Goal: Task Accomplishment & Management: Manage account settings

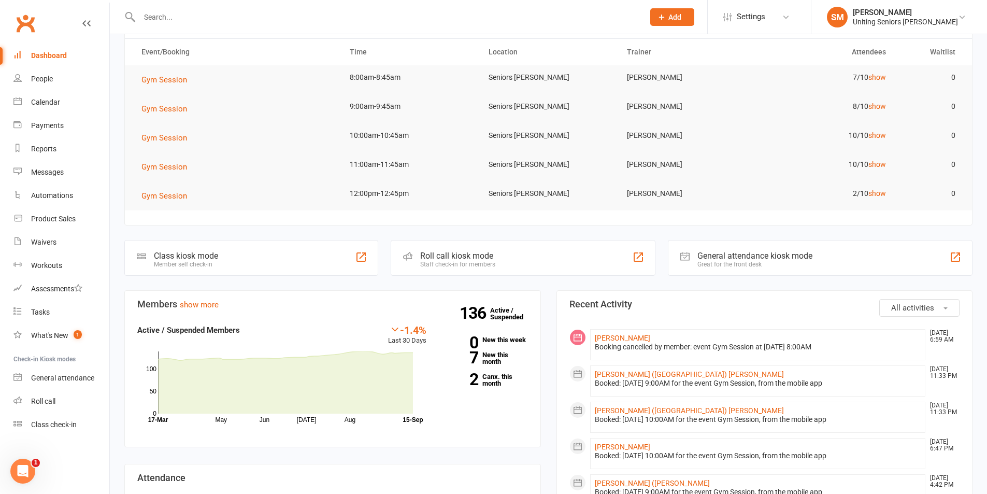
scroll to position [104, 0]
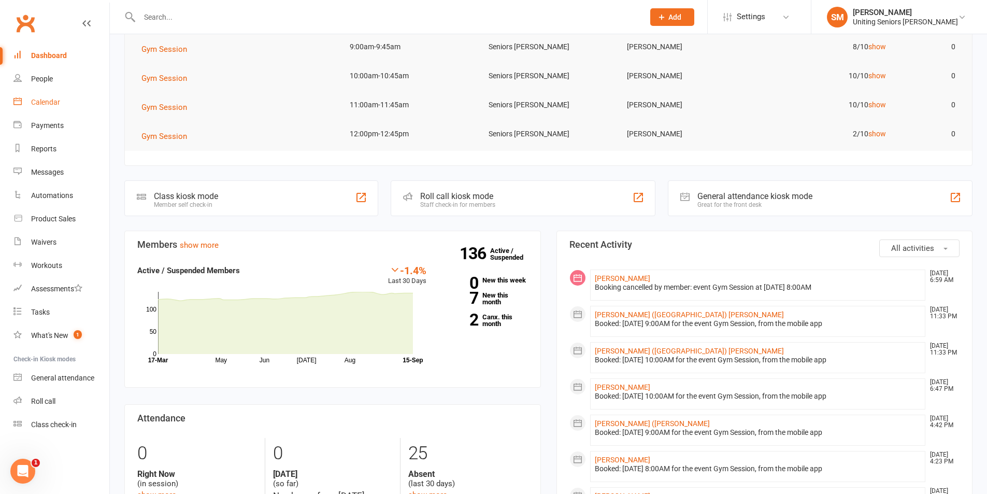
click at [54, 102] on div "Calendar" at bounding box center [45, 102] width 29 height 8
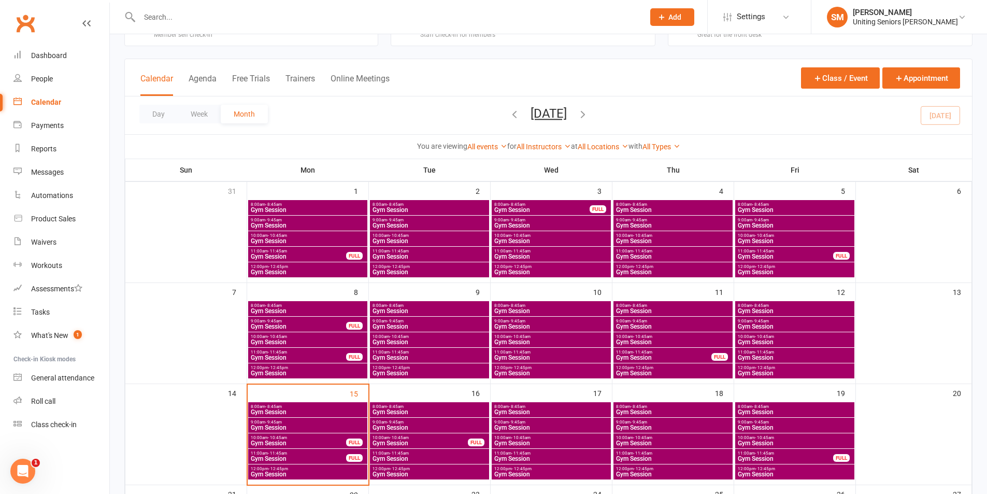
scroll to position [104, 0]
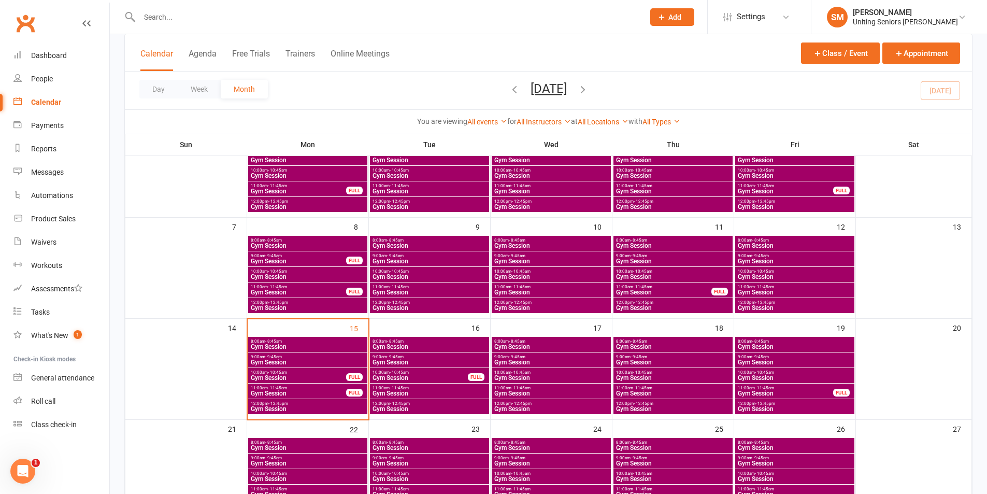
click at [296, 345] on span "Gym Session" at bounding box center [307, 346] width 115 height 6
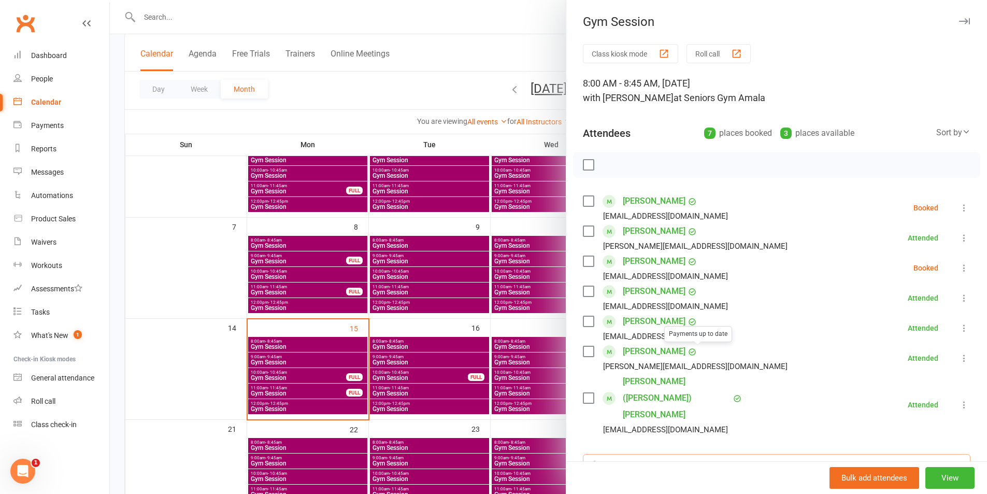
click at [669, 454] on input "search" at bounding box center [777, 465] width 388 height 22
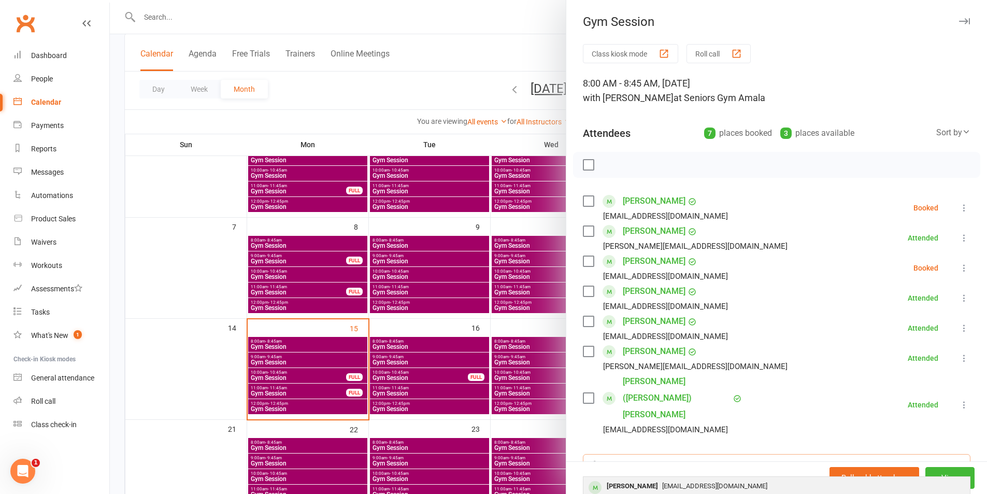
type input "[PERSON_NAME]"
click at [662, 482] on span "[EMAIL_ADDRESS][DOMAIN_NAME]" at bounding box center [714, 486] width 105 height 8
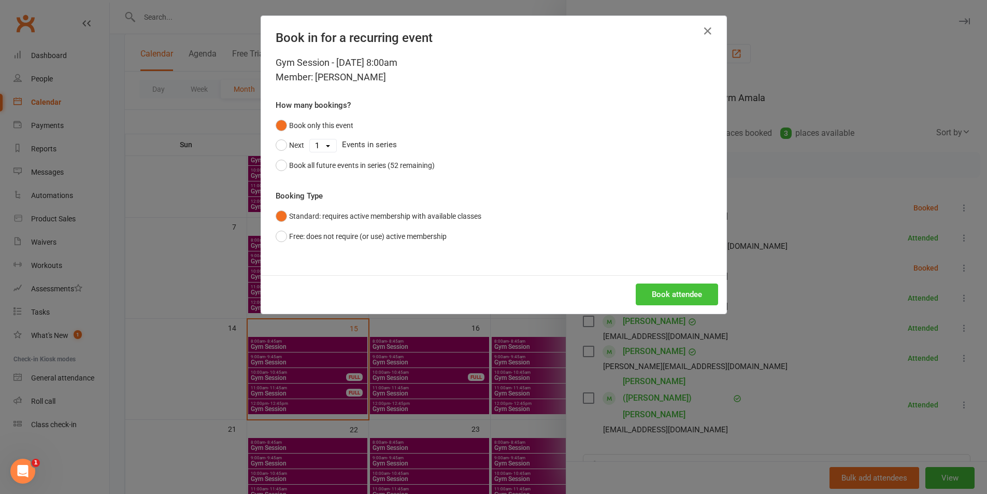
click at [641, 295] on button "Book attendee" at bounding box center [677, 294] width 82 height 22
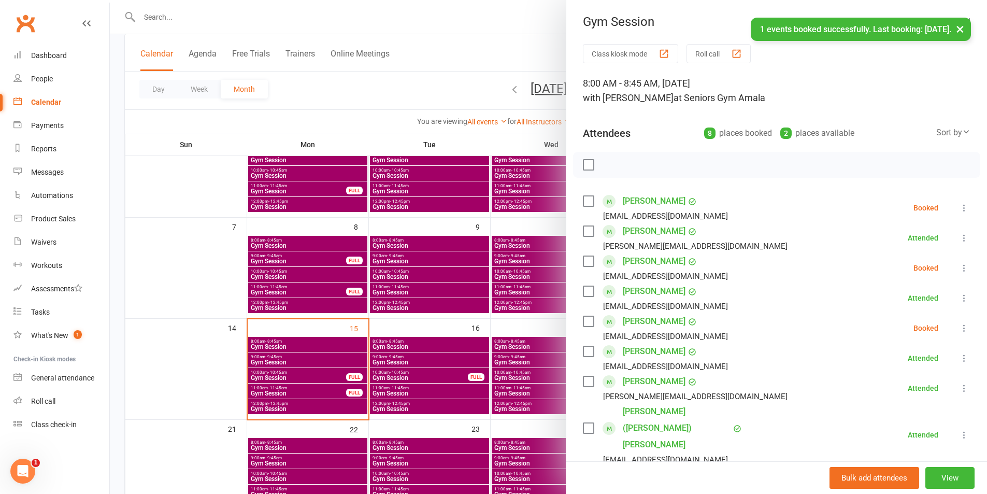
click at [959, 332] on icon at bounding box center [964, 328] width 10 height 10
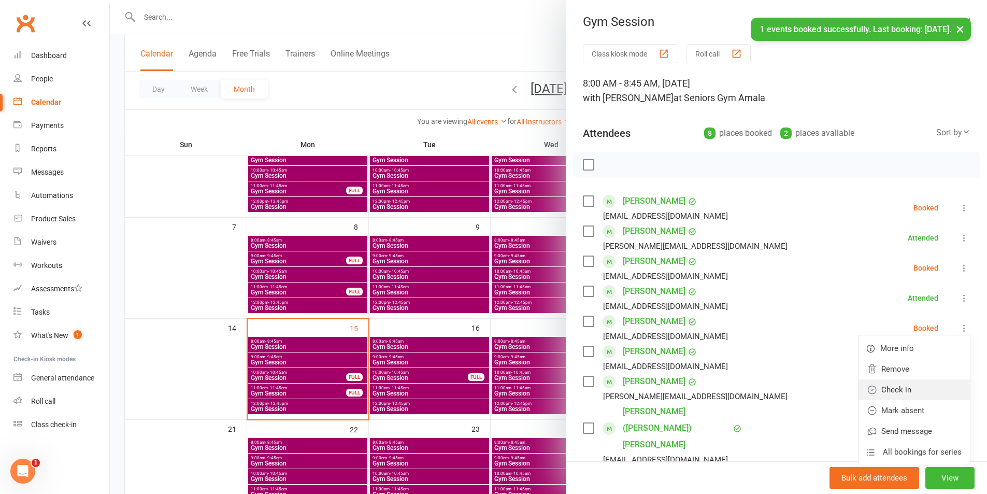
click at [899, 387] on link "Check in" at bounding box center [913, 389] width 111 height 21
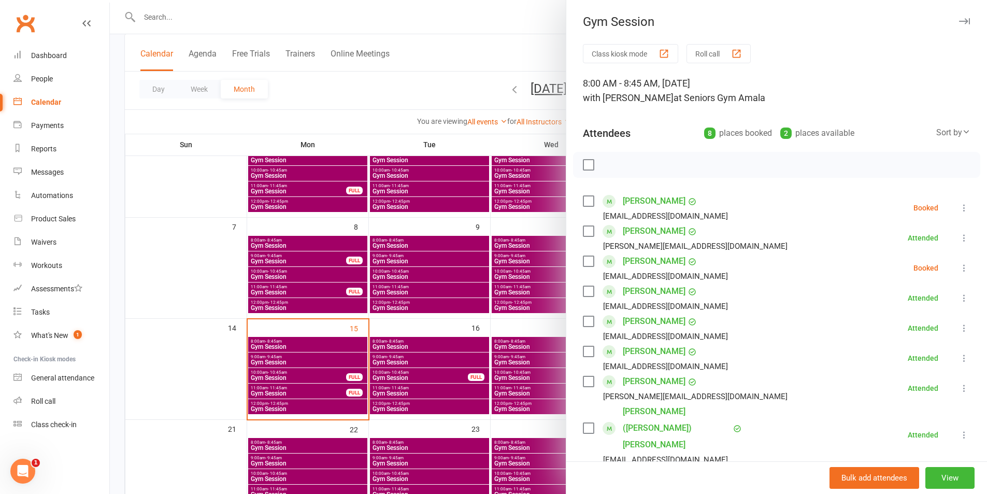
click at [316, 361] on div at bounding box center [548, 247] width 877 height 494
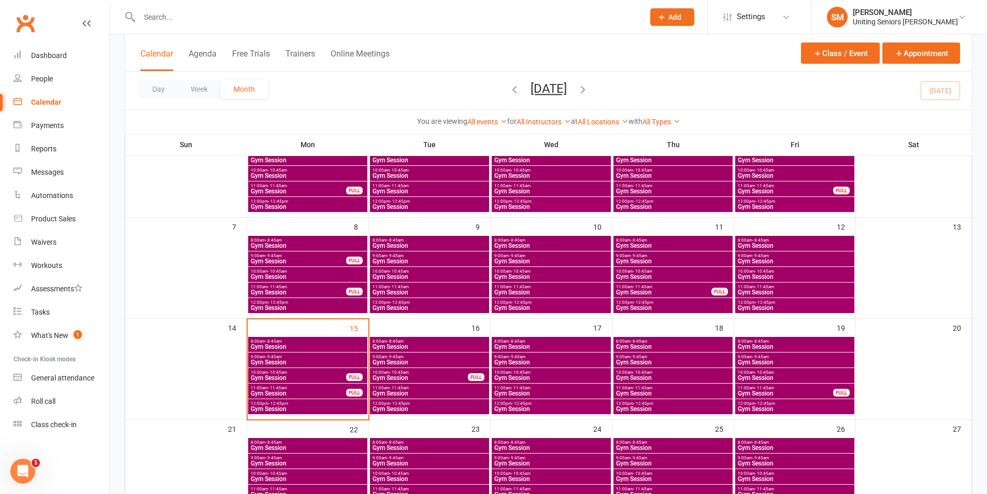
click at [507, 343] on span "Gym Session" at bounding box center [551, 346] width 115 height 6
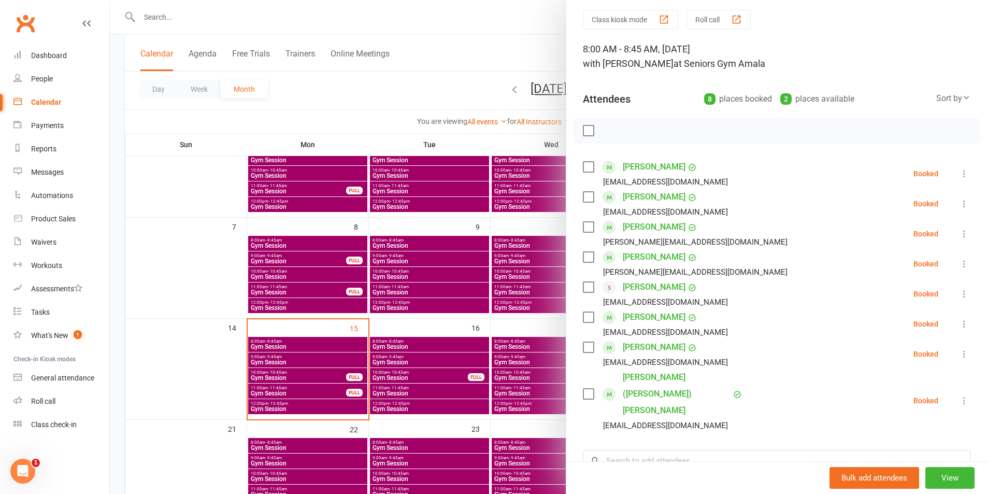
scroll to position [52, 0]
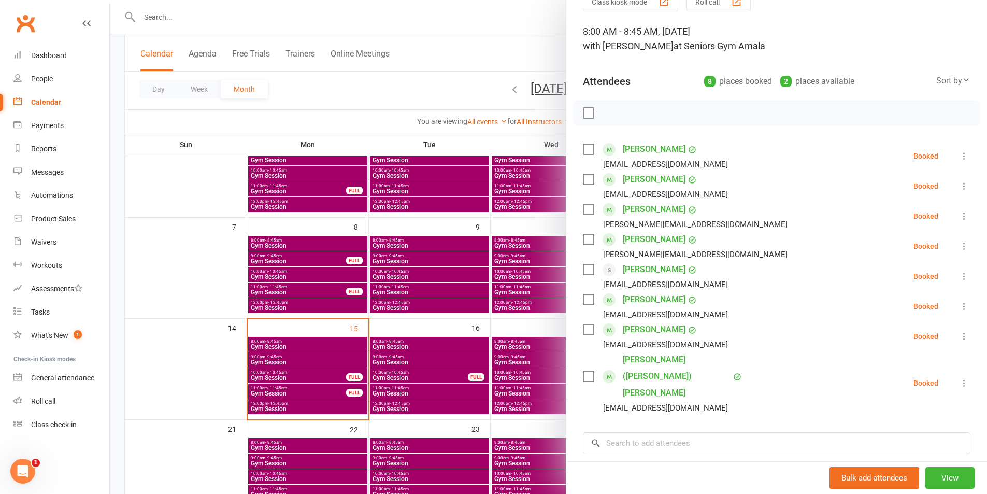
click at [148, 17] on div at bounding box center [548, 247] width 877 height 494
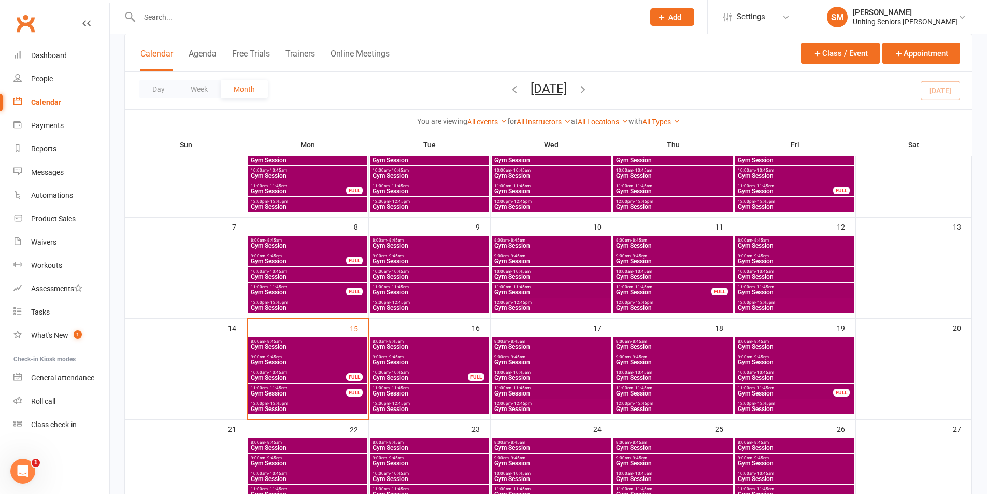
click at [174, 21] on input "text" at bounding box center [386, 17] width 500 height 15
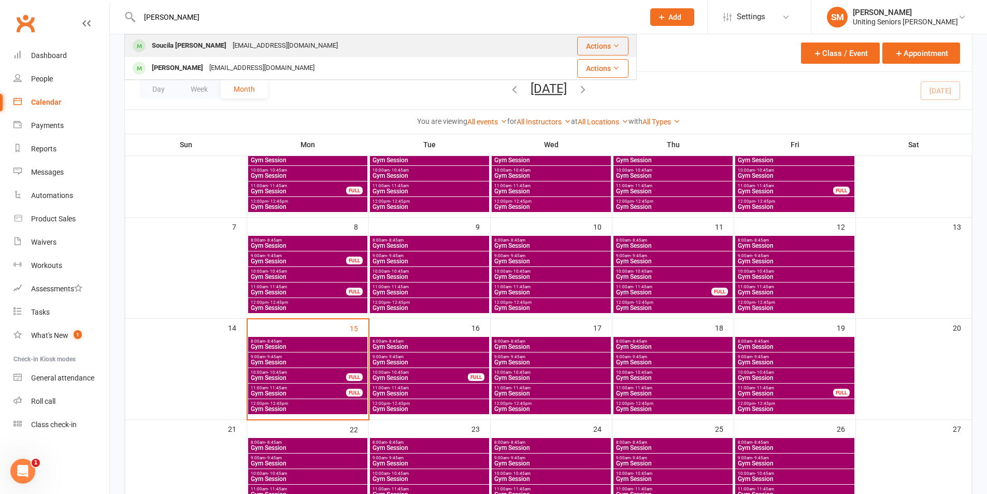
type input "[PERSON_NAME]"
click at [182, 47] on div "Soucila [PERSON_NAME]" at bounding box center [189, 45] width 81 height 15
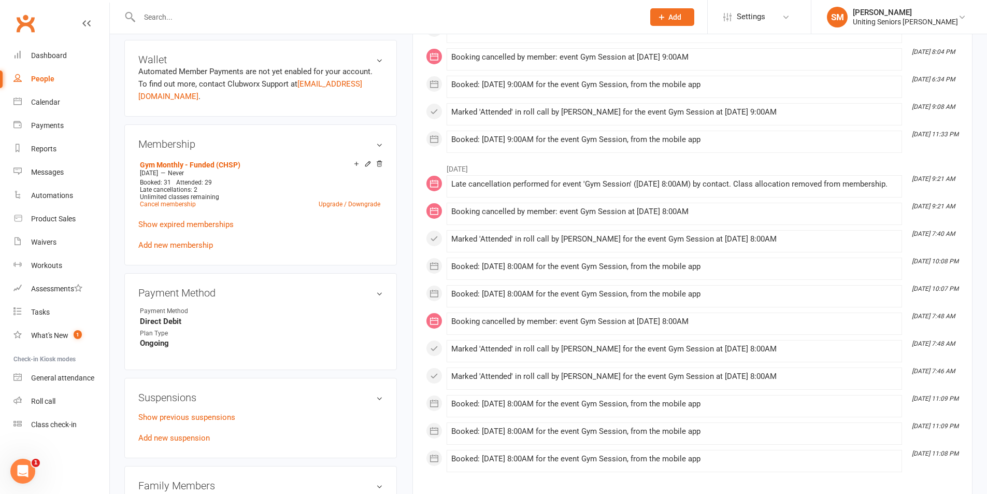
scroll to position [466, 0]
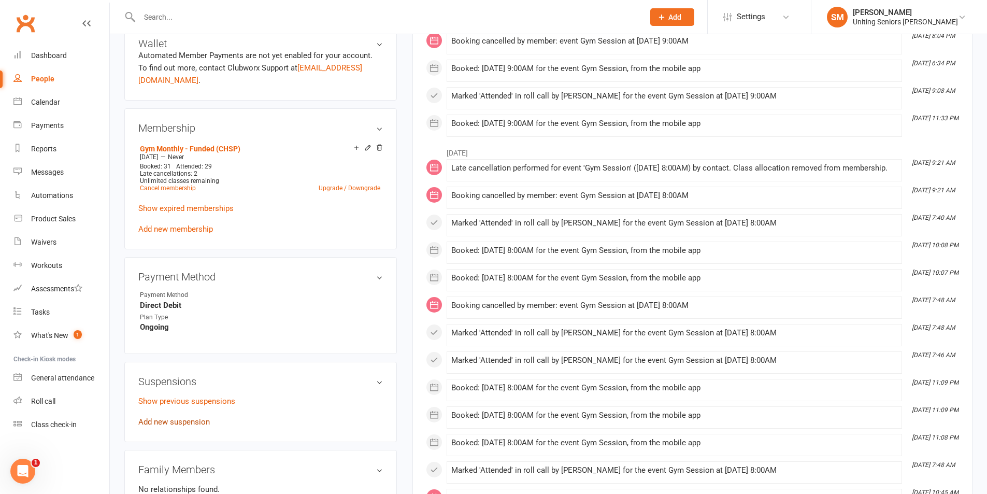
click at [189, 417] on link "Add new suspension" at bounding box center [173, 421] width 71 height 9
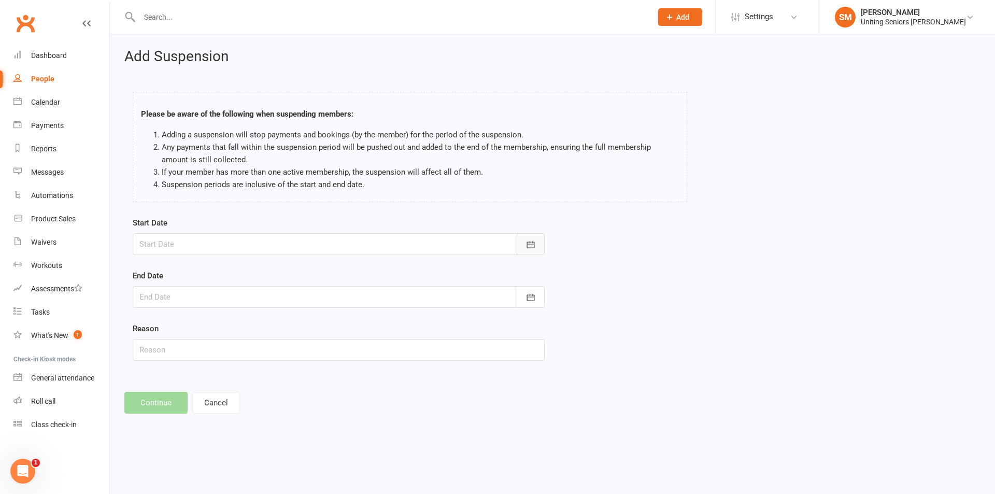
click at [540, 241] on button "button" at bounding box center [531, 244] width 28 height 22
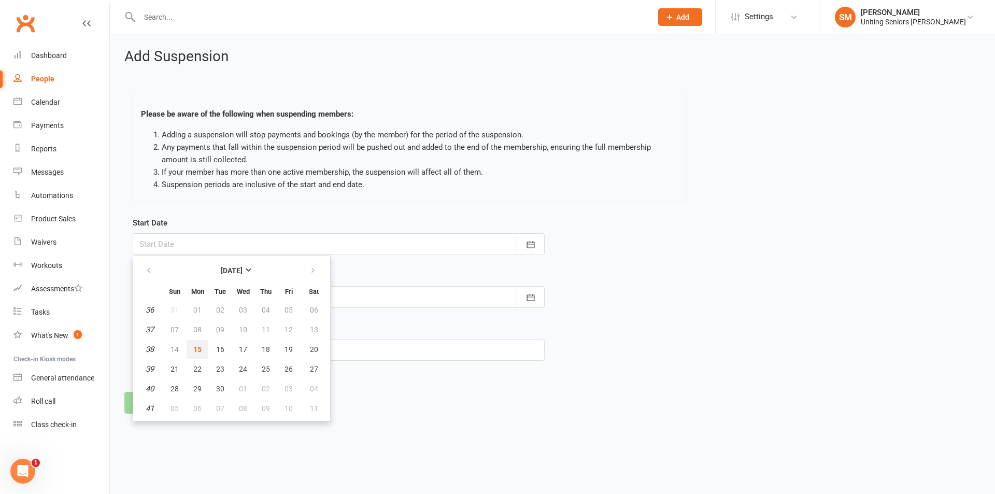
click at [193, 348] on span "15" at bounding box center [197, 349] width 8 height 8
type input "[DATE]"
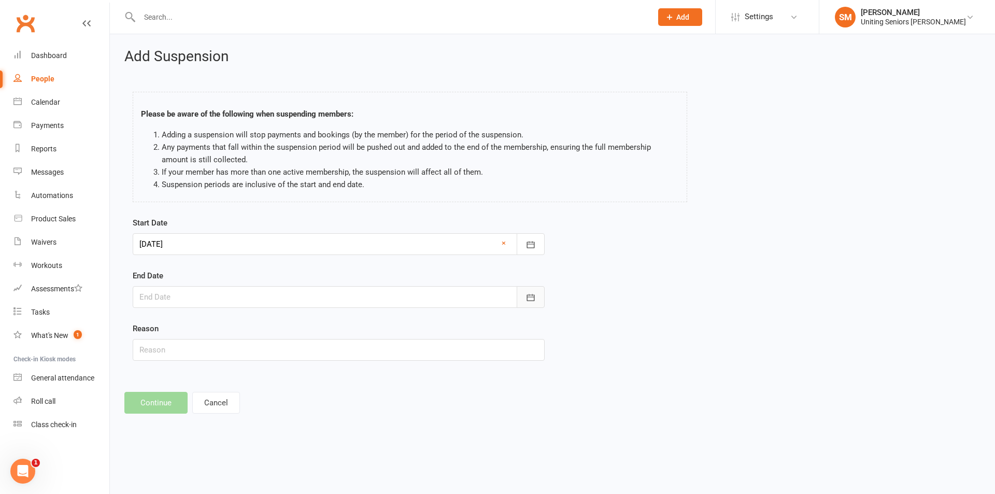
click at [531, 297] on icon "button" at bounding box center [531, 297] width 8 height 7
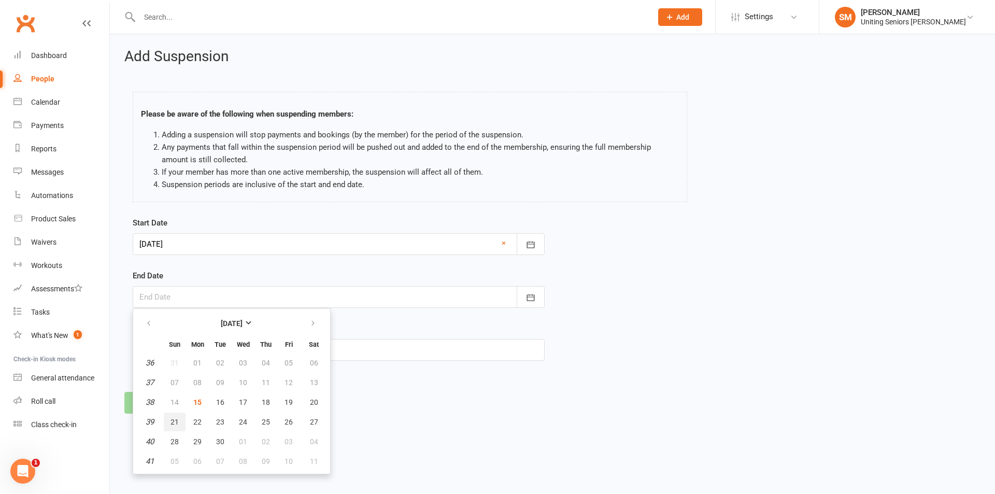
click at [168, 421] on button "21" at bounding box center [175, 421] width 22 height 19
type input "[DATE]"
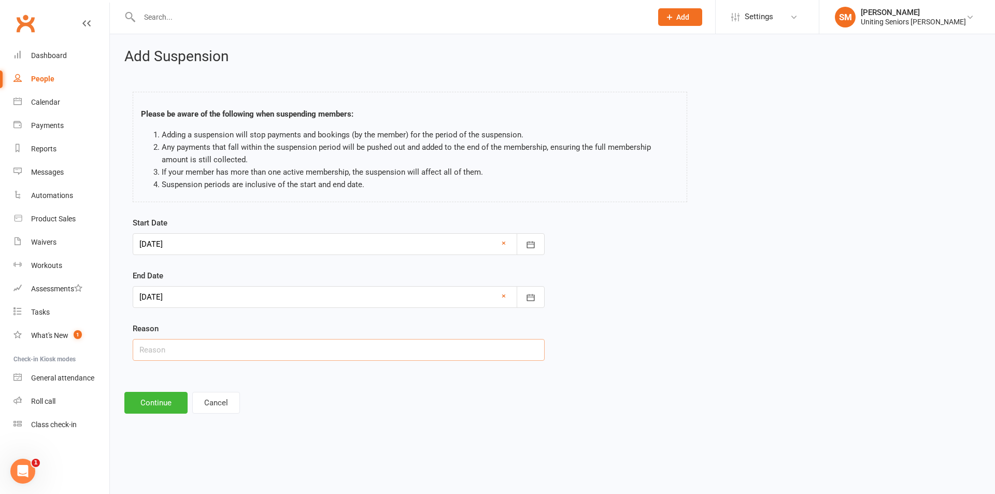
click at [196, 355] on input "text" at bounding box center [339, 350] width 412 height 22
type input "Medical"
click at [132, 407] on button "Continue" at bounding box center [155, 403] width 63 height 22
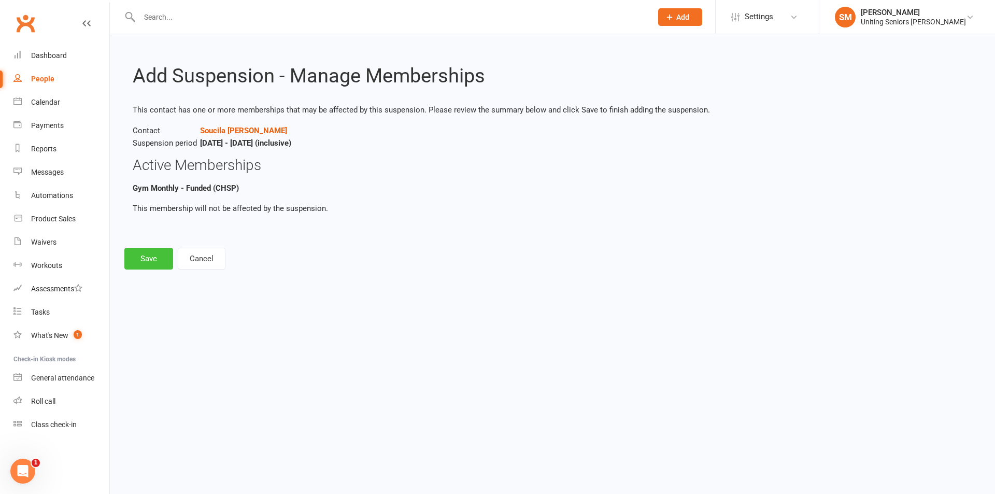
click at [137, 252] on button "Save" at bounding box center [148, 259] width 49 height 22
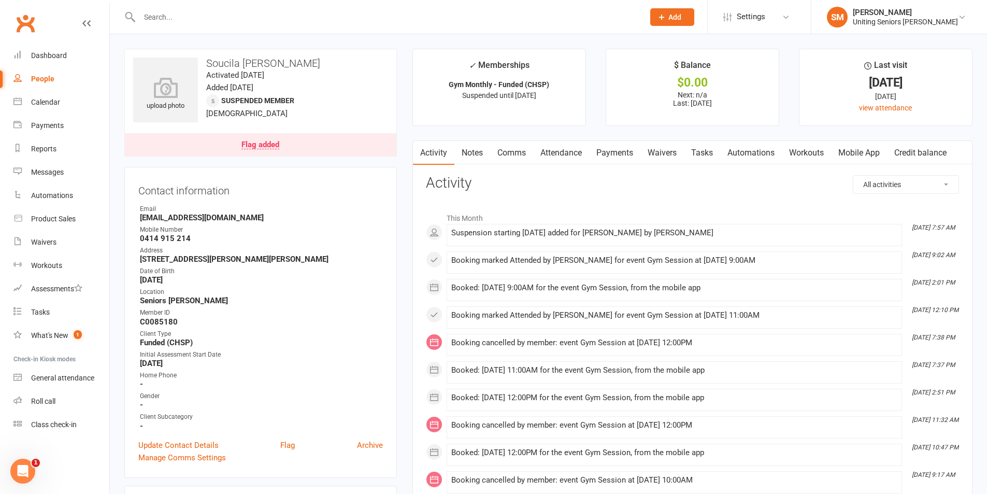
click at [202, 18] on input "text" at bounding box center [386, 17] width 500 height 15
click at [26, 104] on link "Calendar" at bounding box center [61, 102] width 96 height 23
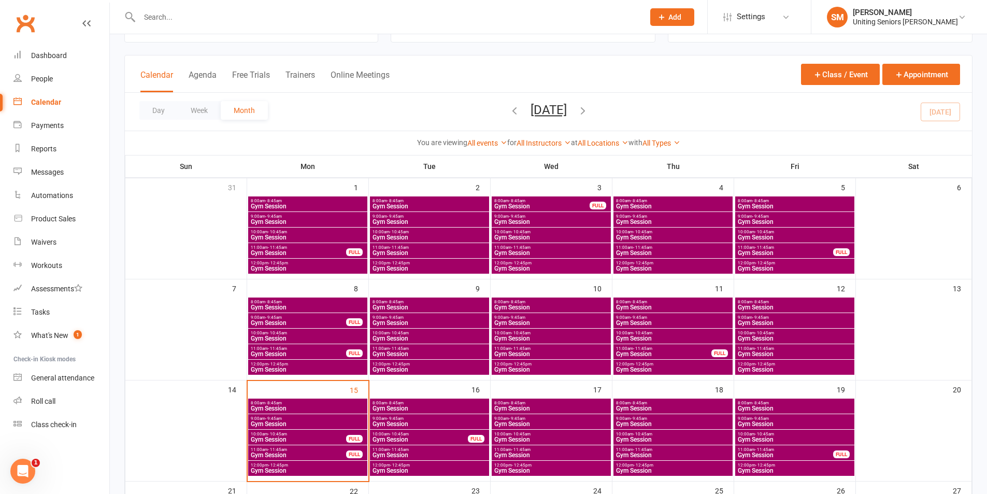
scroll to position [104, 0]
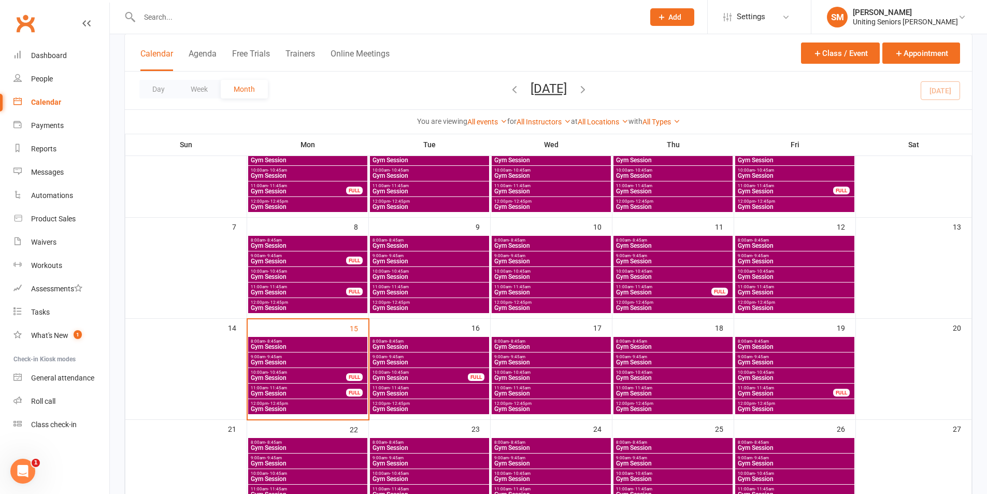
click at [346, 340] on span "8:00am - 8:45am" at bounding box center [307, 341] width 115 height 5
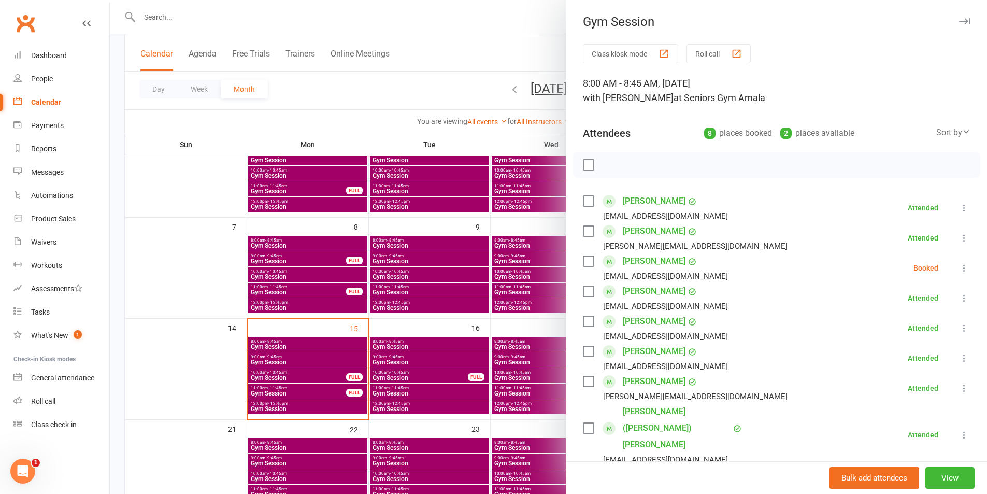
click at [959, 269] on icon at bounding box center [964, 268] width 10 height 10
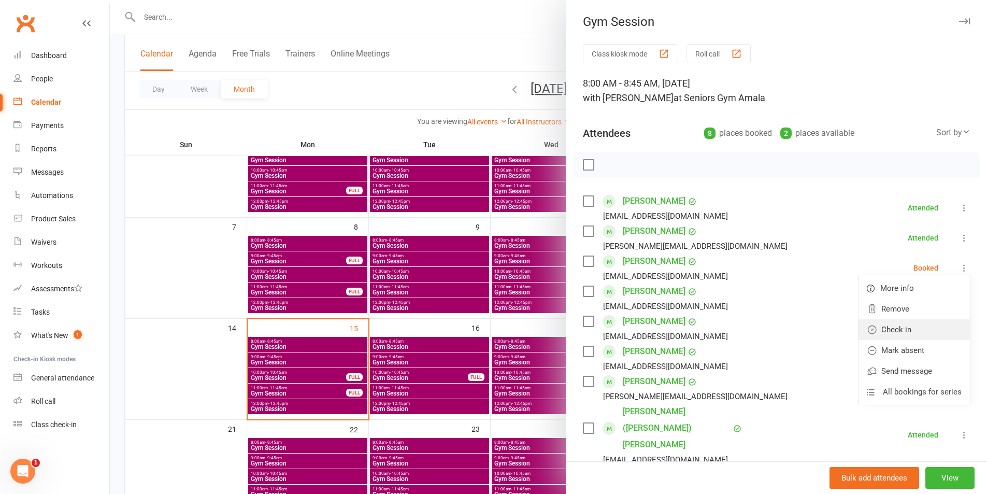
click at [895, 328] on link "Check in" at bounding box center [913, 329] width 111 height 21
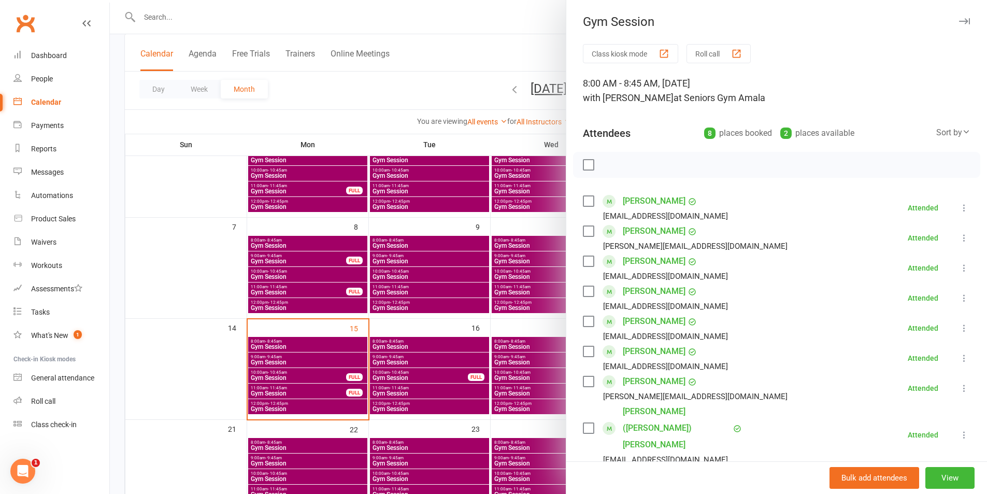
click at [296, 253] on div at bounding box center [548, 247] width 877 height 494
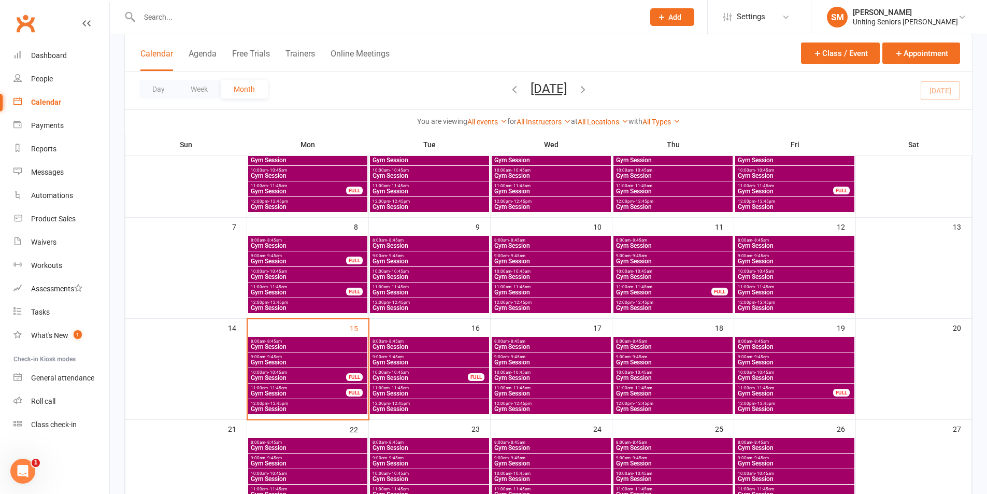
click at [339, 340] on span "8:00am - 8:45am" at bounding box center [307, 341] width 115 height 5
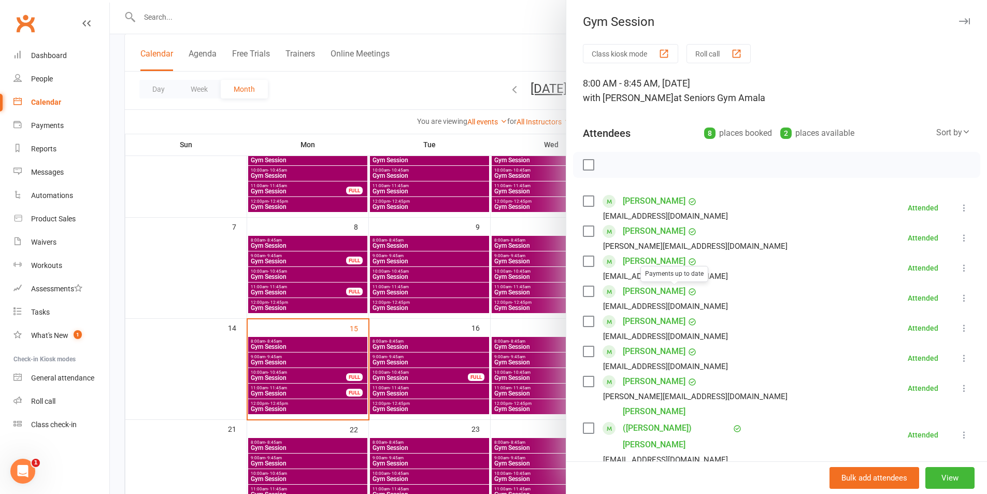
click at [648, 290] on link "[PERSON_NAME]" at bounding box center [654, 291] width 63 height 17
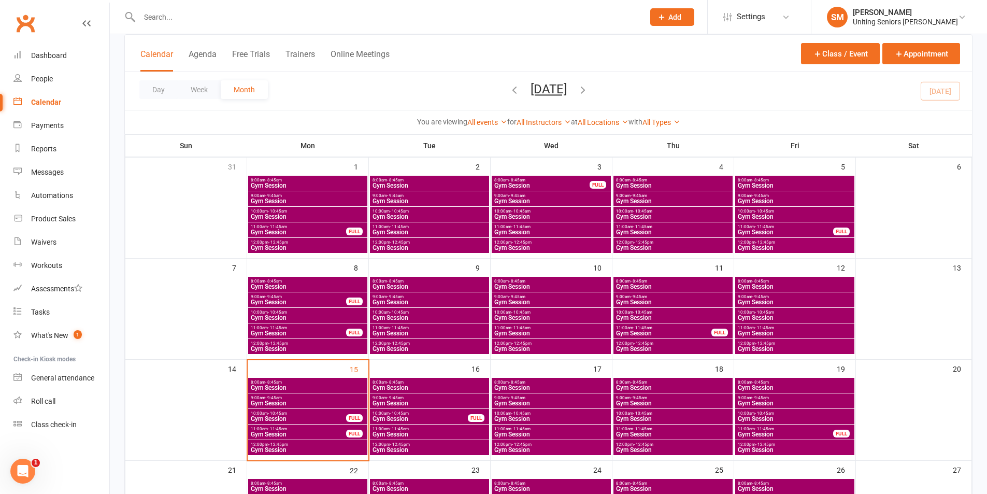
scroll to position [155, 0]
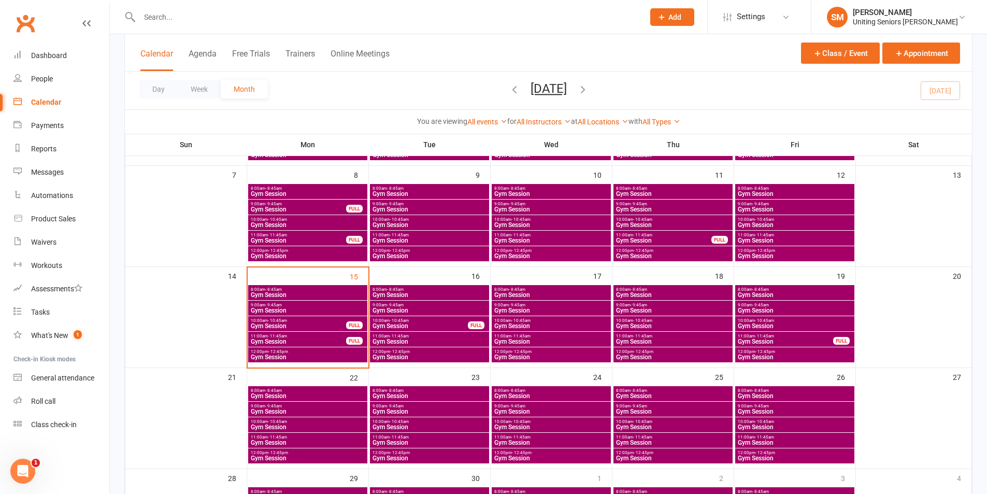
click at [335, 292] on span "Gym Session" at bounding box center [307, 295] width 115 height 6
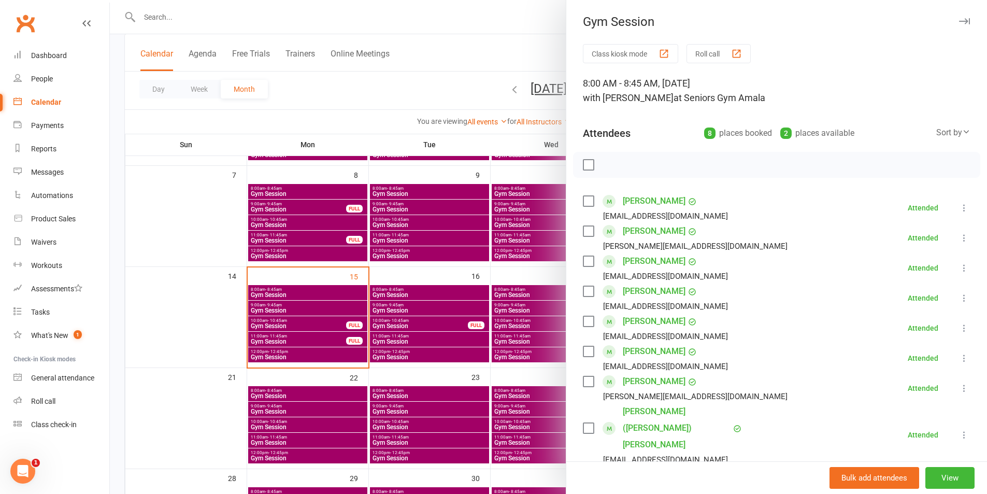
click at [649, 233] on link "[PERSON_NAME]" at bounding box center [654, 231] width 63 height 17
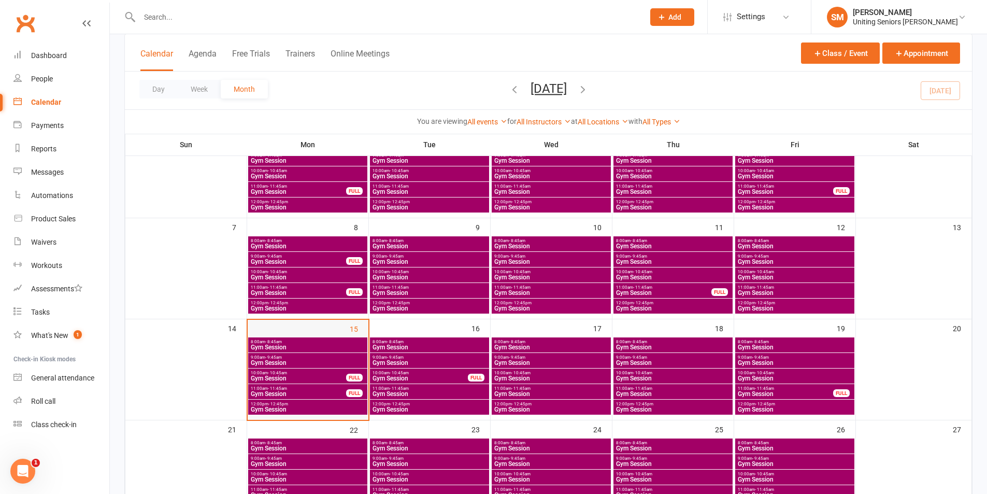
scroll to position [155, 0]
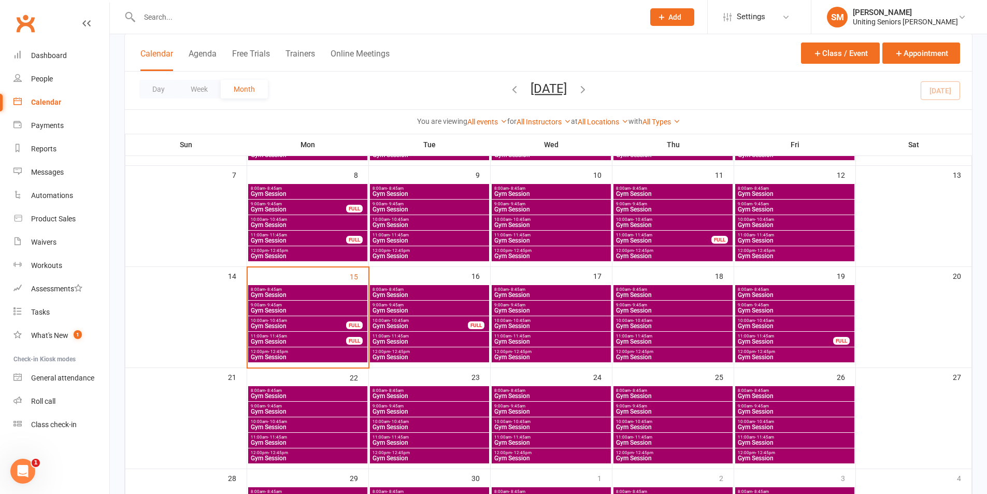
click at [315, 308] on span "Gym Session" at bounding box center [307, 310] width 115 height 6
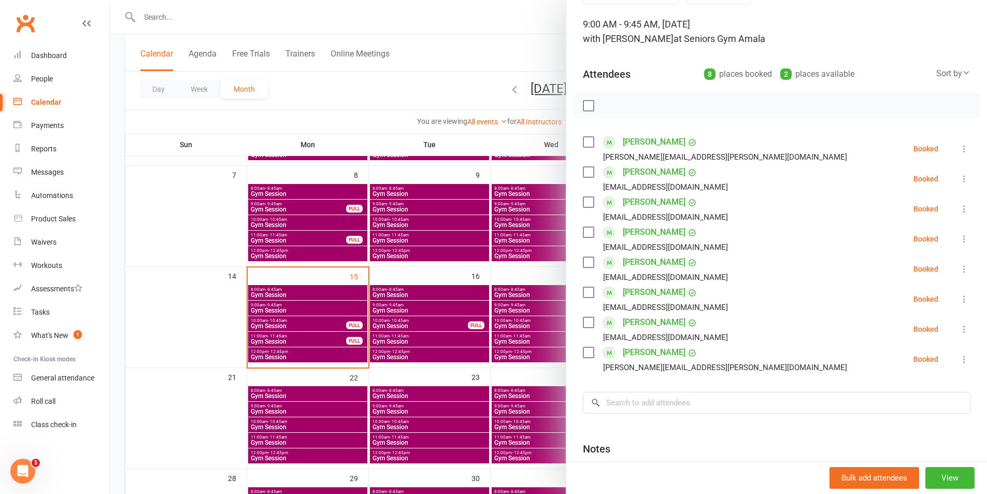
scroll to position [104, 0]
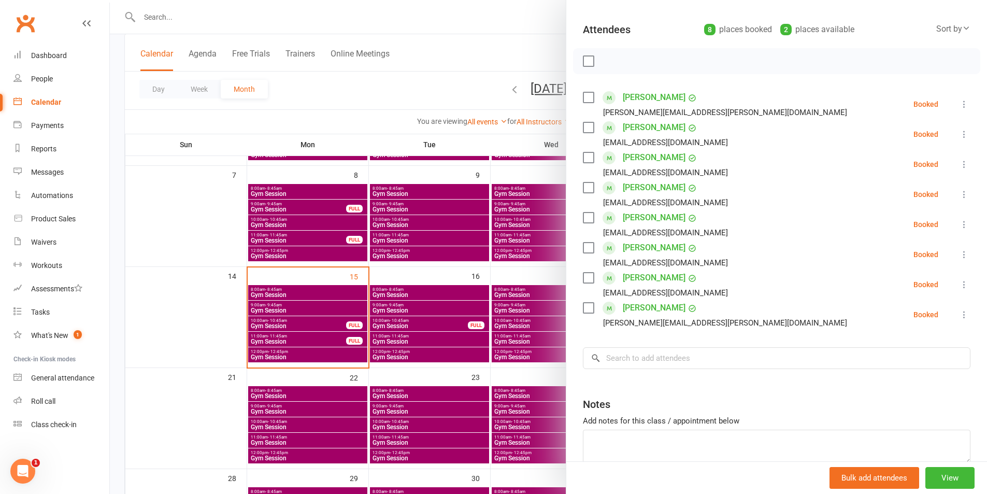
click at [649, 183] on link "[PERSON_NAME]" at bounding box center [654, 187] width 63 height 17
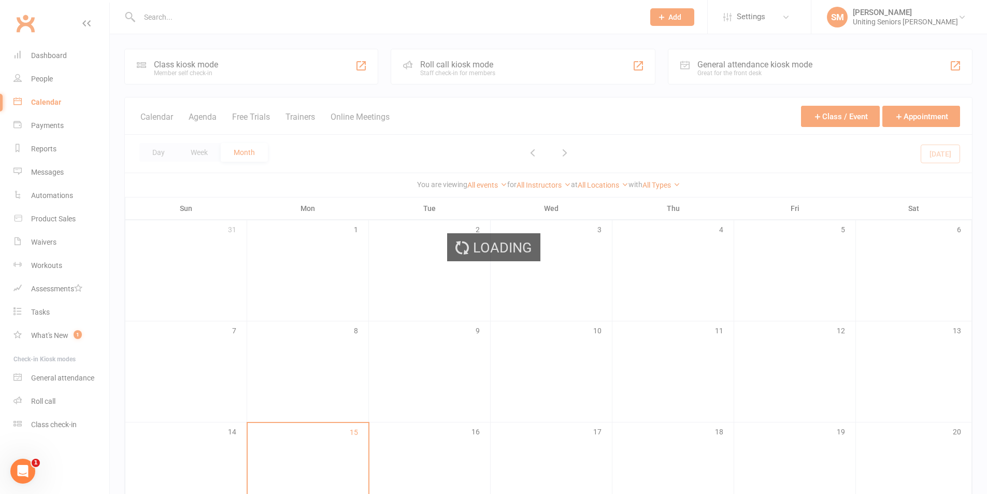
scroll to position [52, 0]
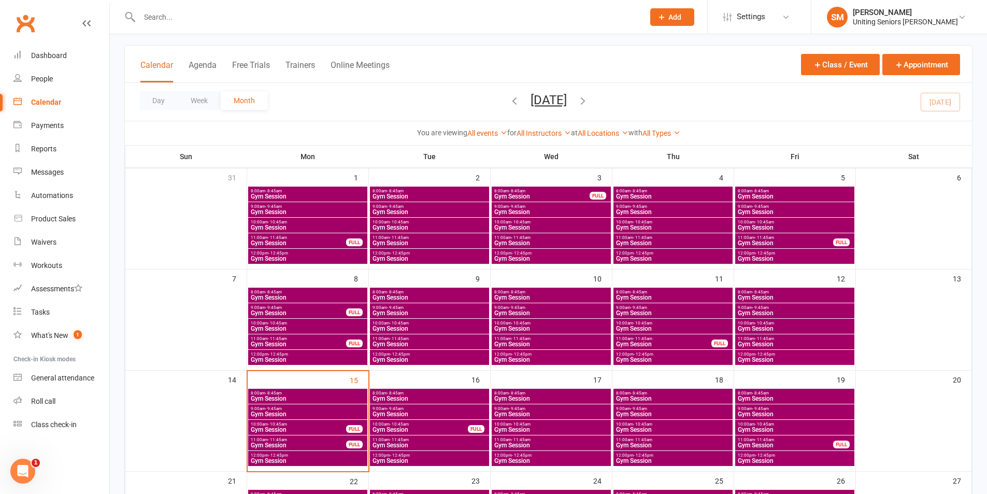
click at [309, 411] on span "Gym Session" at bounding box center [307, 414] width 115 height 6
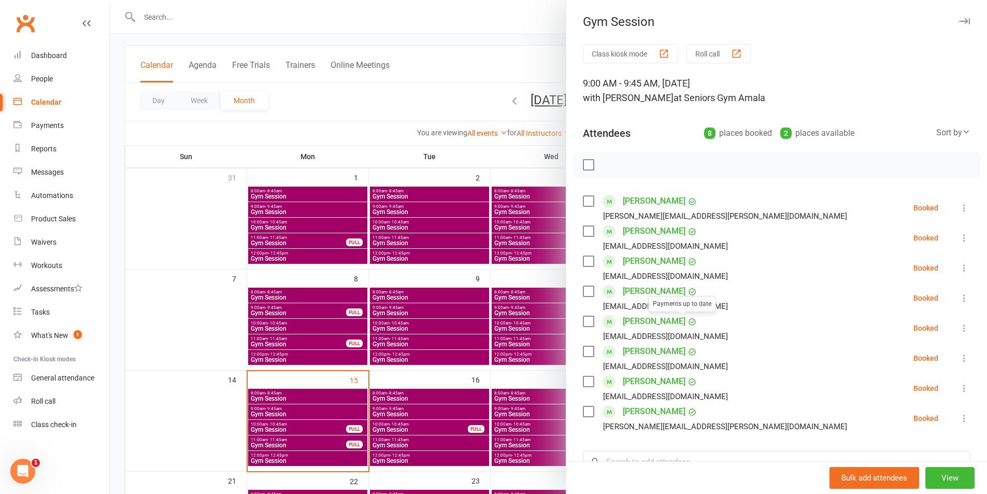
click at [654, 320] on link "[PERSON_NAME]" at bounding box center [654, 321] width 63 height 17
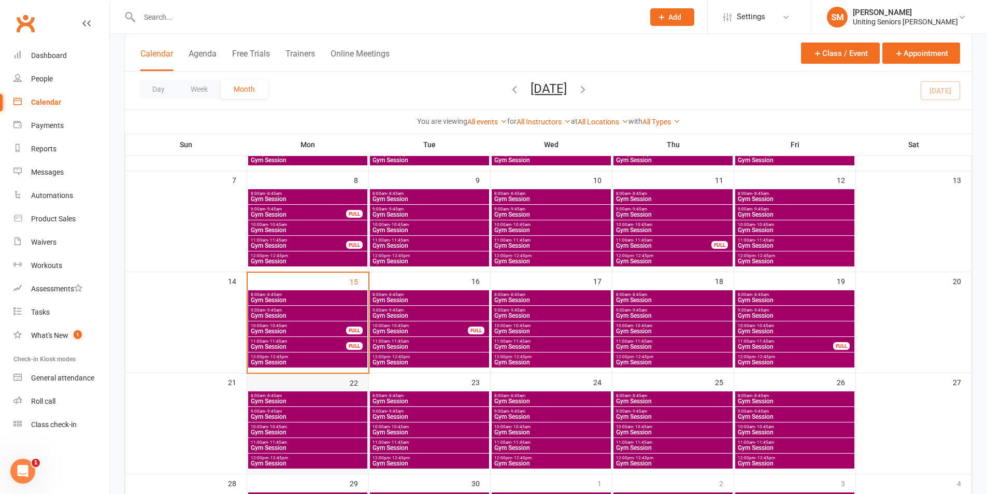
scroll to position [155, 0]
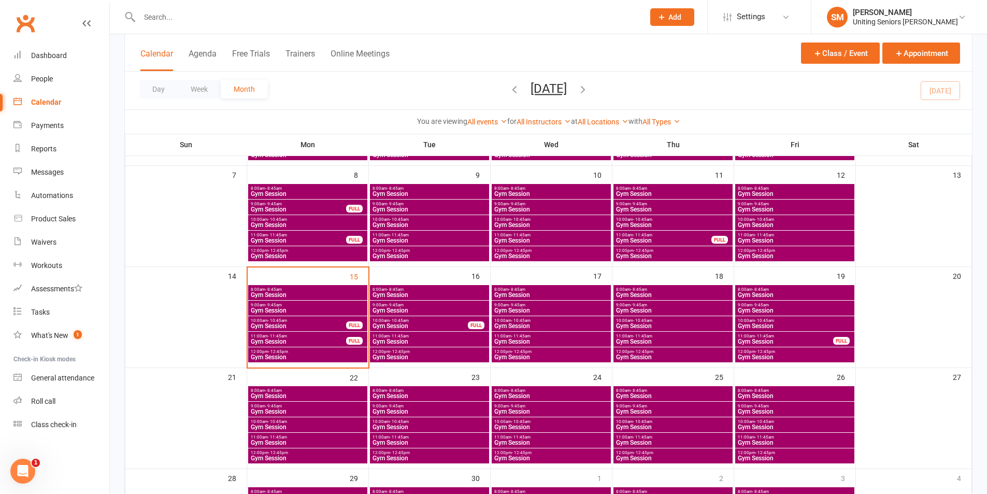
click at [322, 308] on span "Gym Session" at bounding box center [307, 310] width 115 height 6
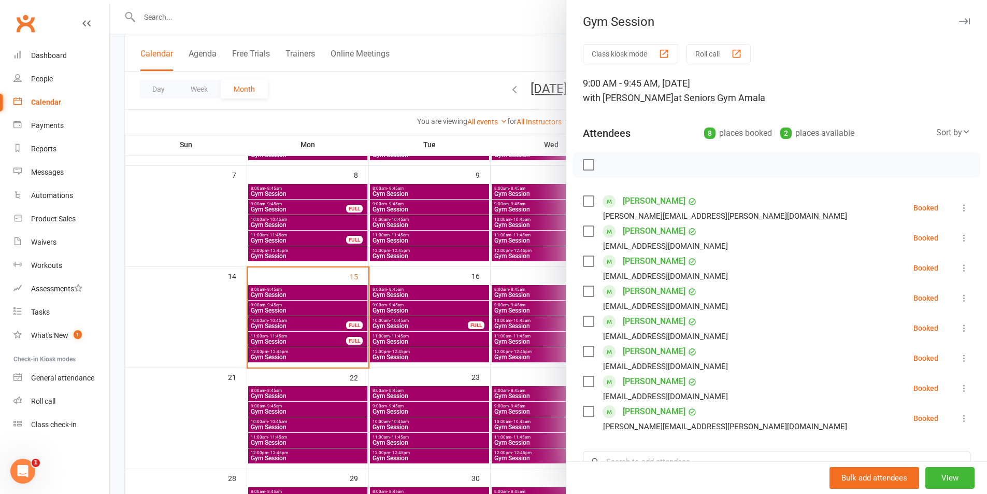
click at [413, 319] on div at bounding box center [548, 247] width 877 height 494
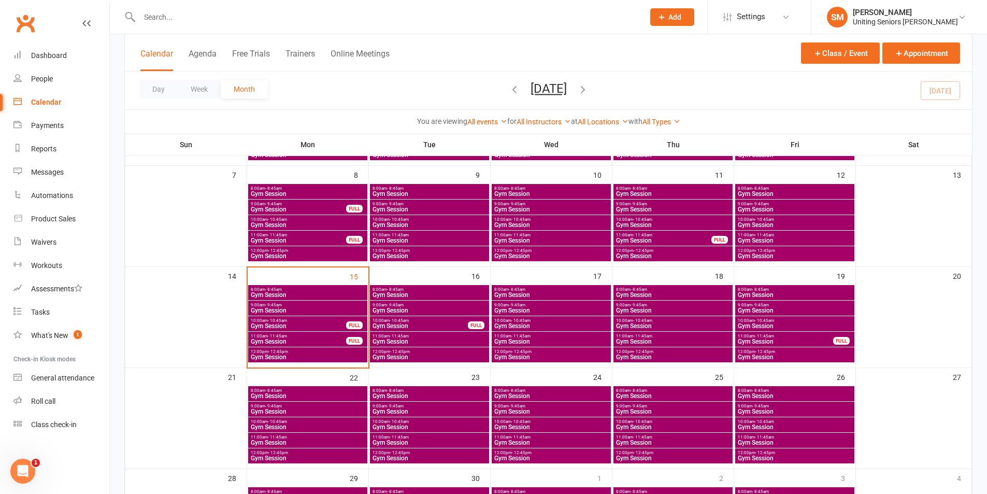
click at [301, 322] on span "10:00am - 10:45am" at bounding box center [298, 320] width 96 height 5
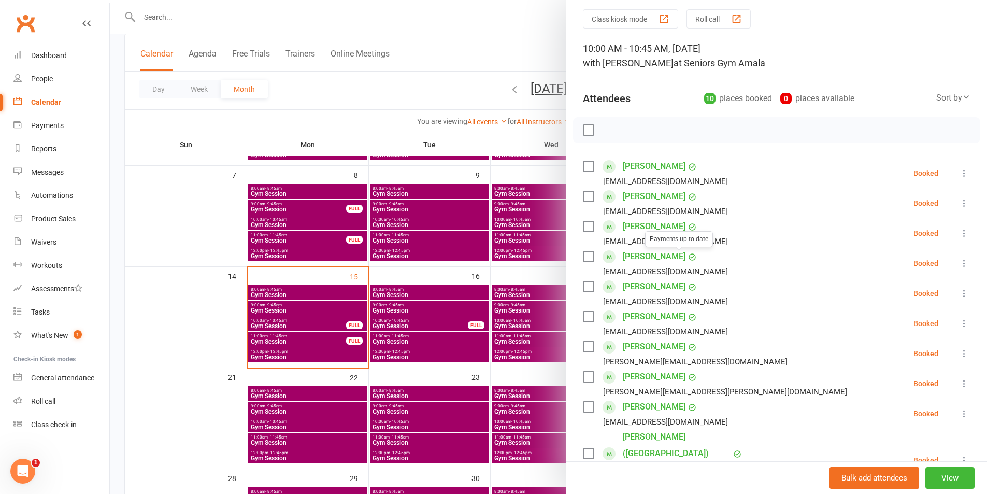
scroll to position [52, 0]
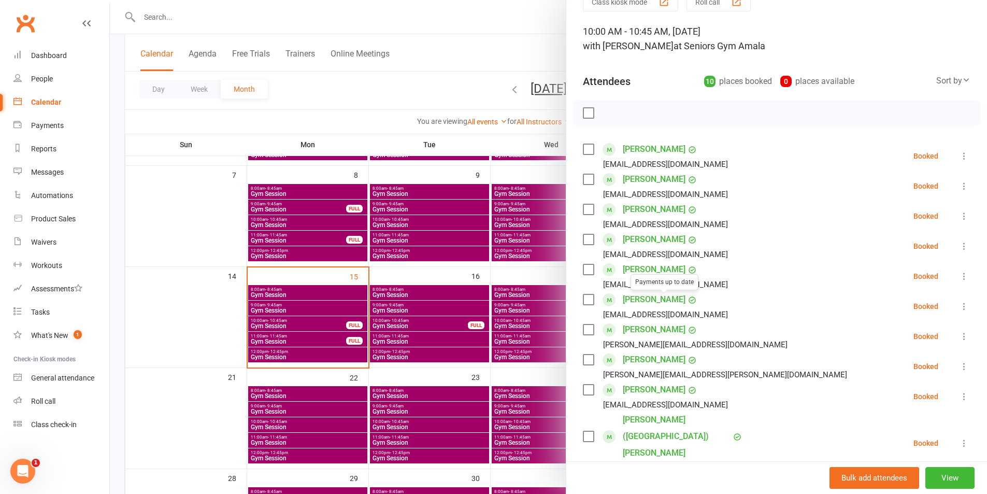
click at [648, 305] on link "[PERSON_NAME]" at bounding box center [654, 299] width 63 height 17
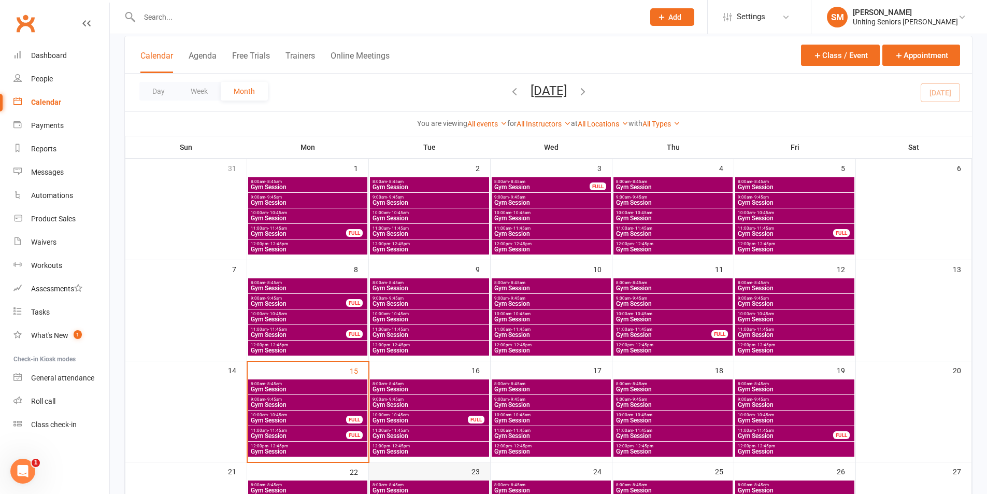
scroll to position [155, 0]
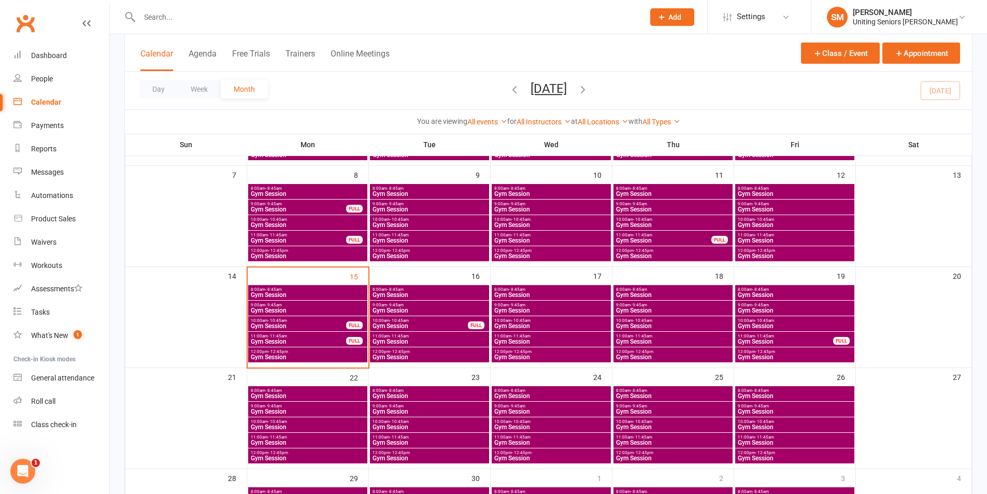
click at [326, 325] on span "Gym Session" at bounding box center [298, 326] width 96 height 6
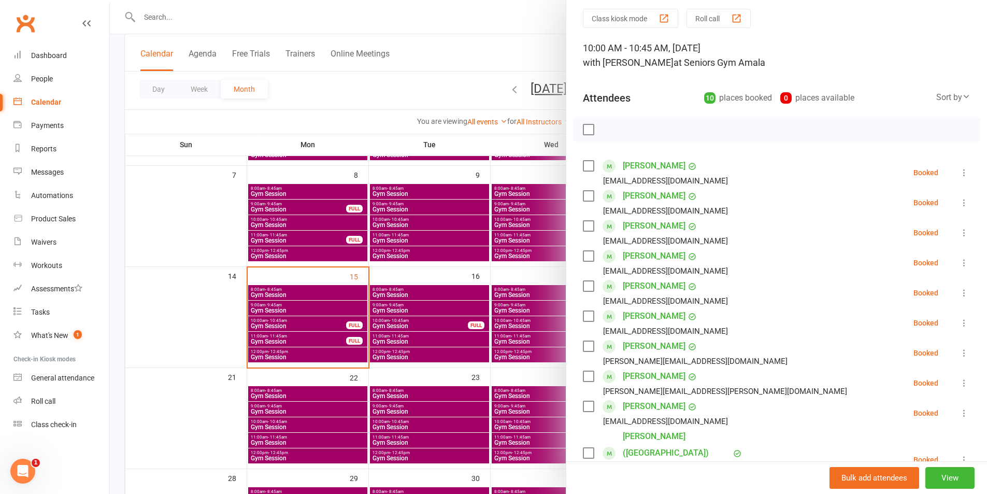
scroll to position [52, 0]
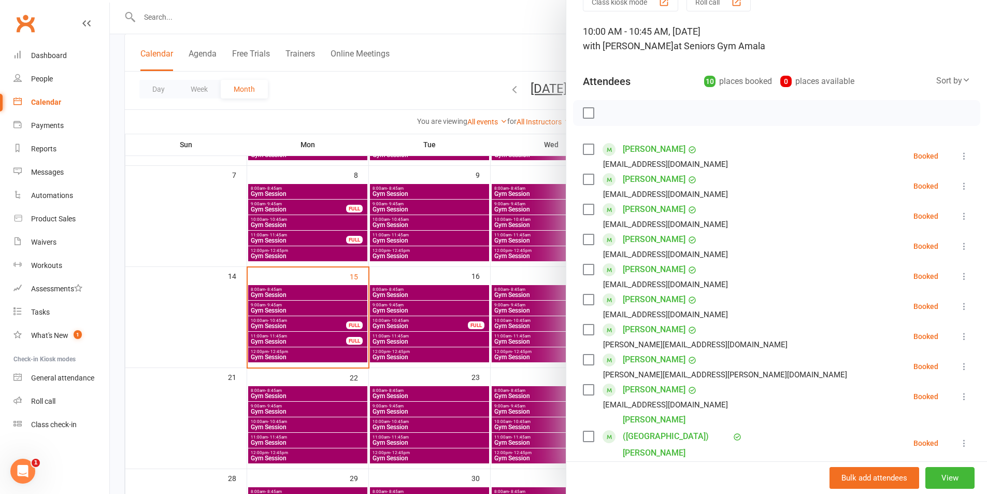
click at [651, 330] on link "[PERSON_NAME]" at bounding box center [654, 329] width 63 height 17
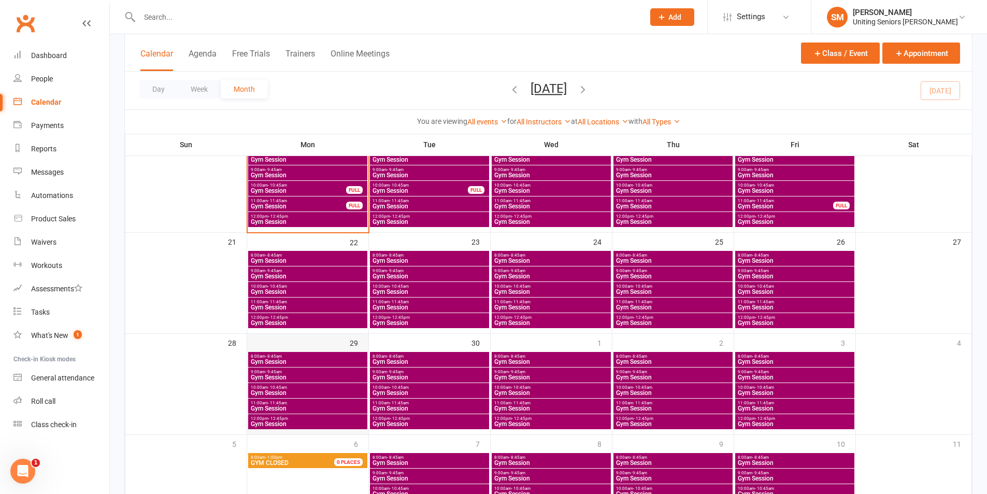
scroll to position [311, 0]
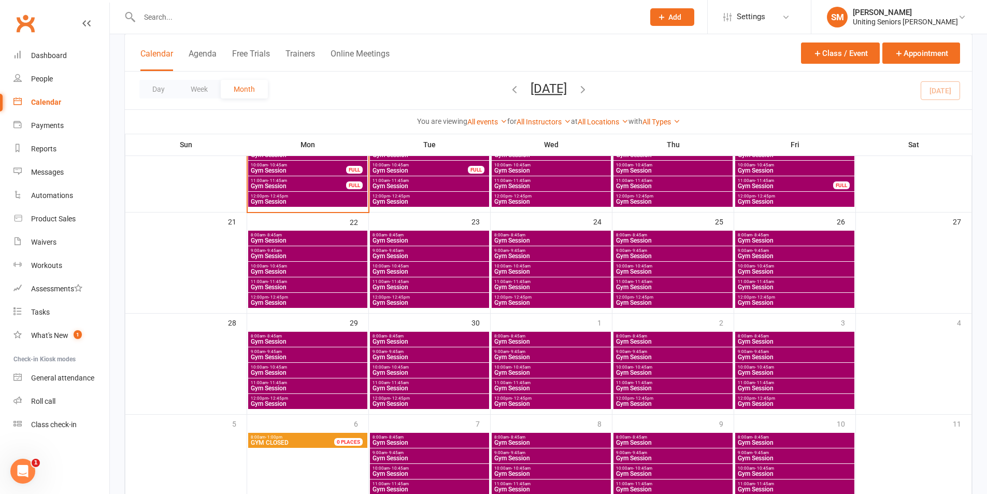
click at [335, 168] on span "Gym Session" at bounding box center [298, 170] width 96 height 6
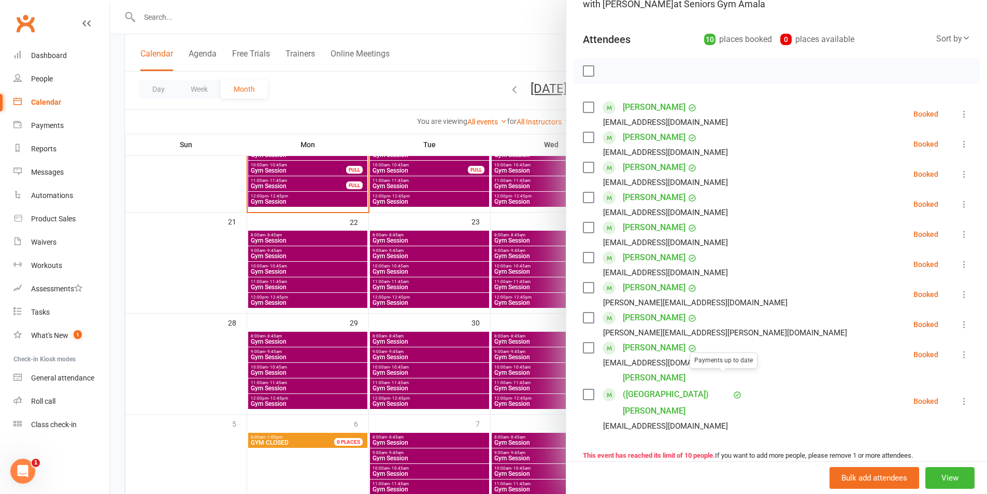
scroll to position [104, 0]
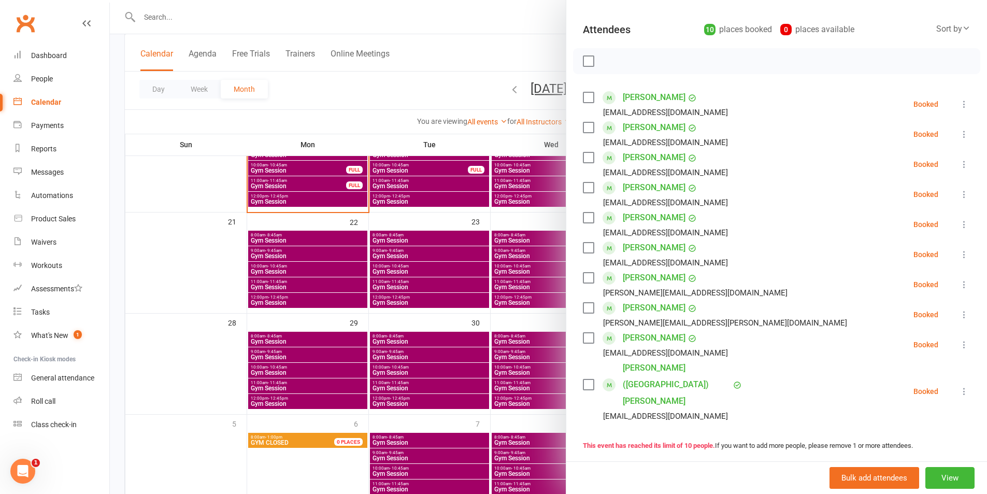
click at [677, 337] on link "[PERSON_NAME]" at bounding box center [654, 338] width 63 height 17
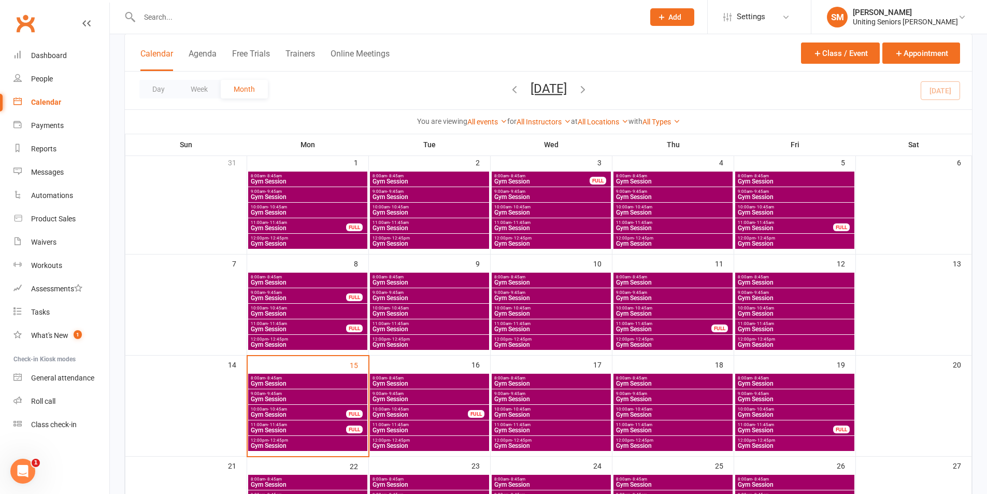
scroll to position [207, 0]
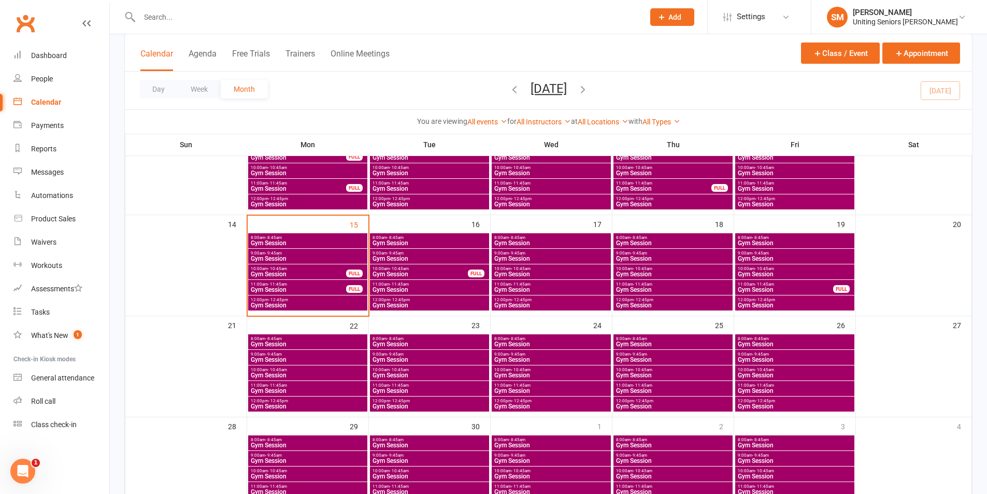
click at [343, 270] on span "10:00am - 10:45am" at bounding box center [298, 268] width 96 height 5
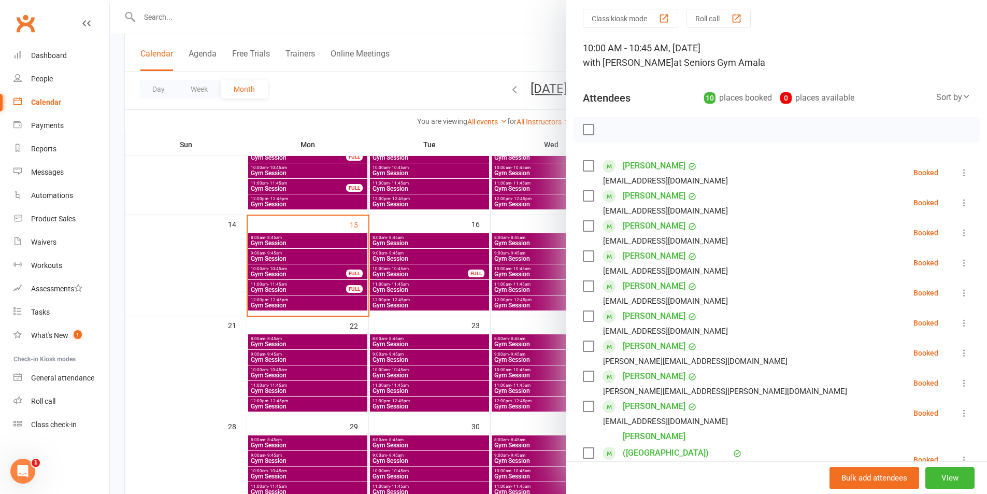
scroll to position [52, 0]
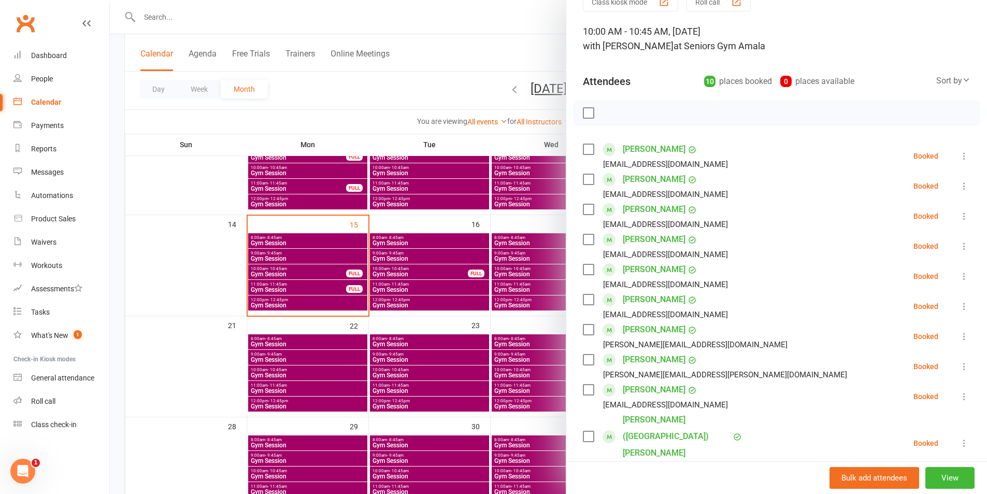
click at [671, 416] on link "[PERSON_NAME] ([GEOGRAPHIC_DATA]) [PERSON_NAME]" at bounding box center [677, 436] width 108 height 50
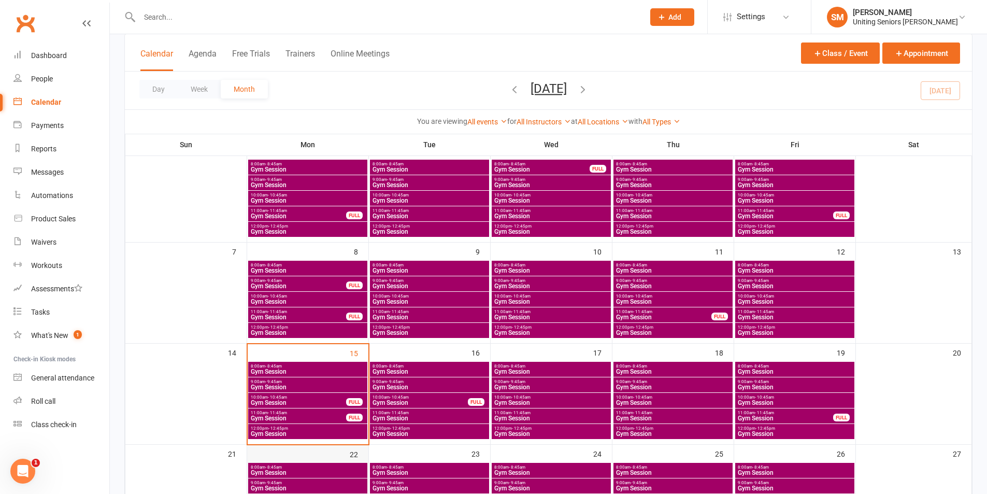
scroll to position [104, 0]
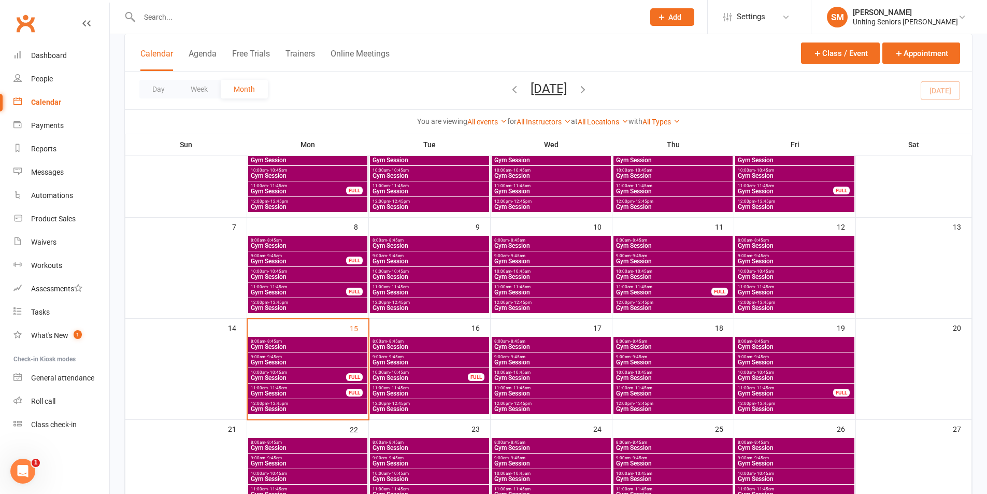
click at [324, 376] on span "Gym Session" at bounding box center [298, 378] width 96 height 6
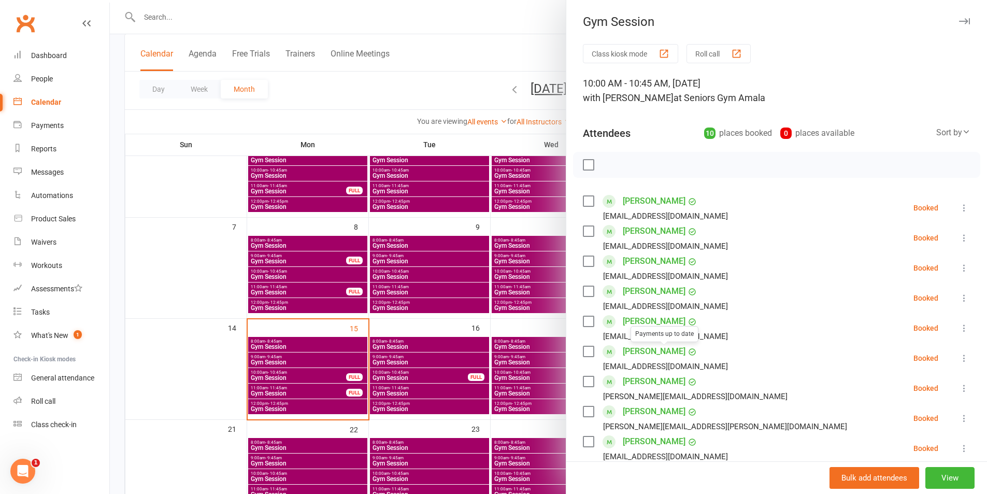
click at [647, 382] on link "[PERSON_NAME]" at bounding box center [654, 381] width 63 height 17
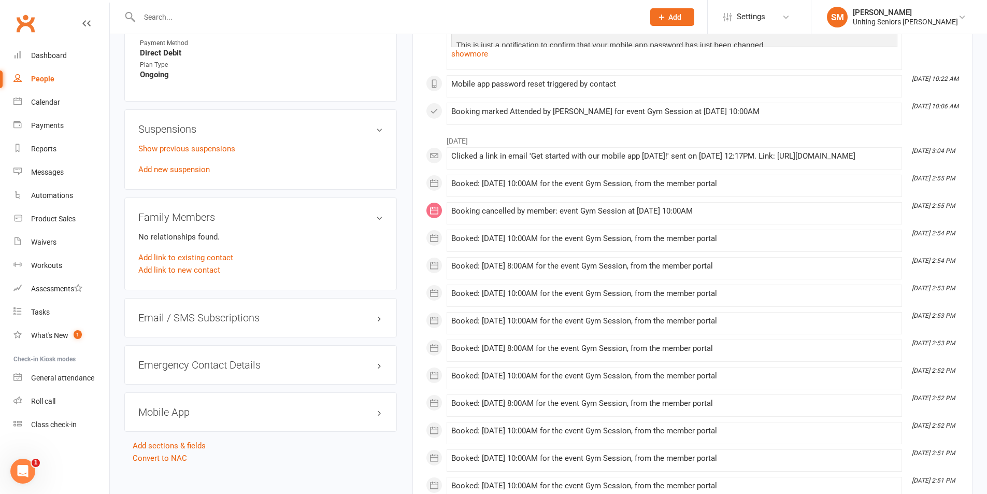
scroll to position [725, 0]
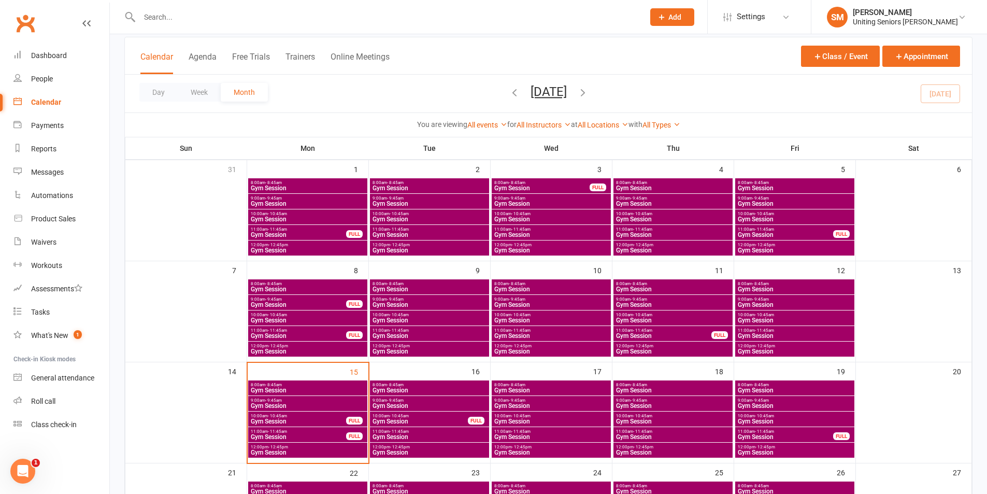
scroll to position [155, 0]
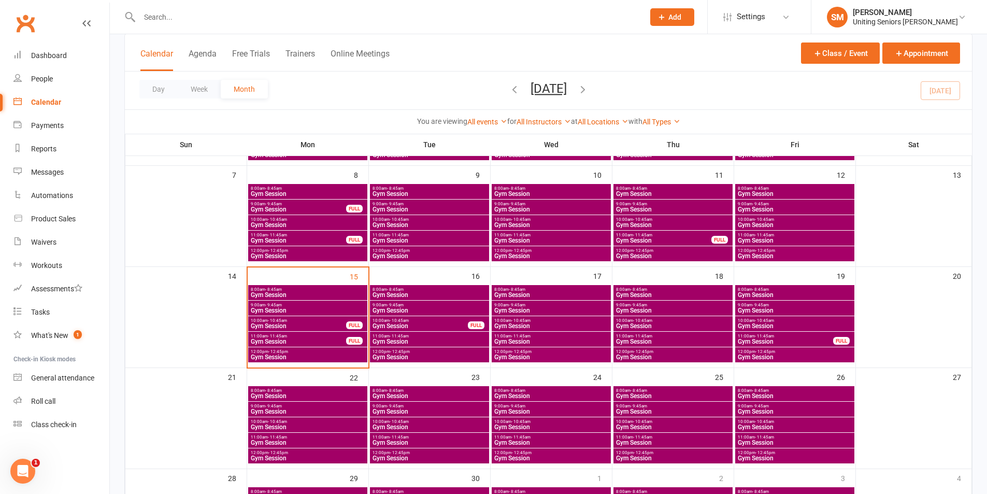
click at [342, 337] on span "11:00am - 11:45am" at bounding box center [298, 336] width 96 height 5
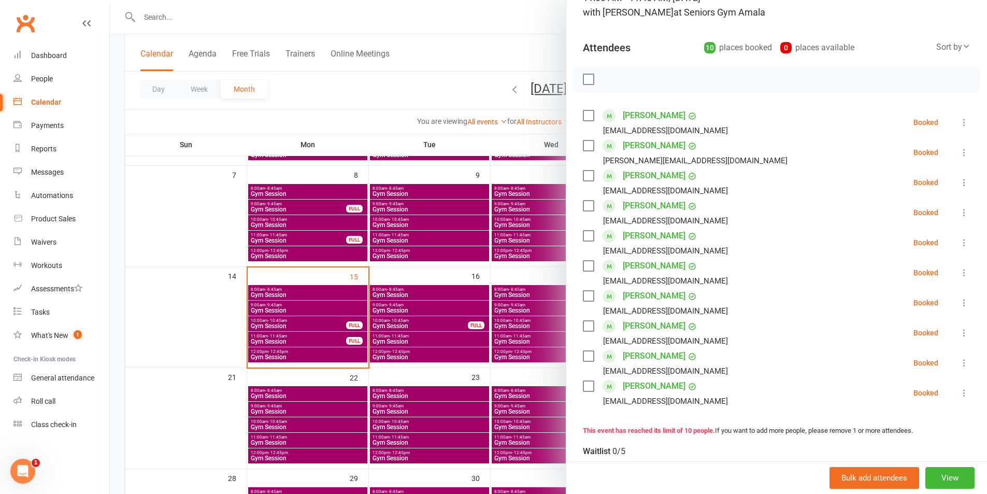
scroll to position [104, 0]
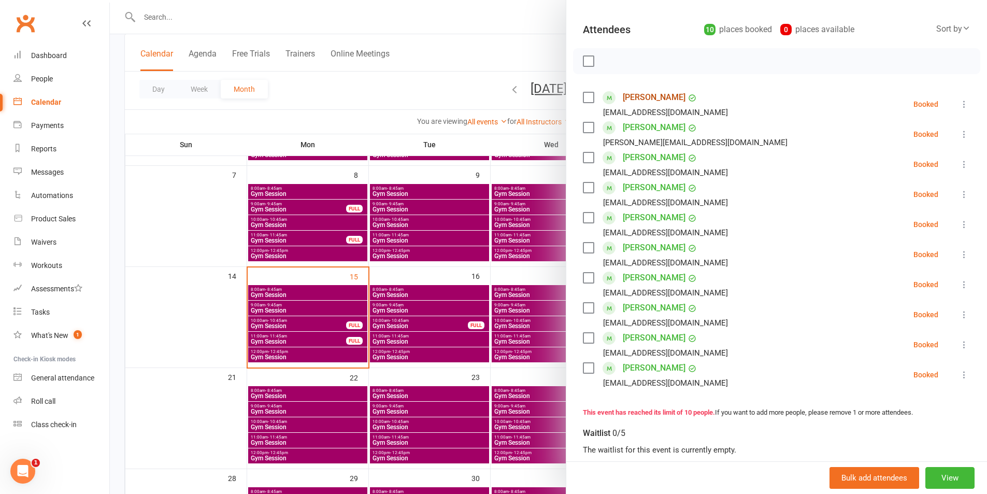
drag, startPoint x: 646, startPoint y: 96, endPoint x: 644, endPoint y: 133, distance: 36.8
click at [645, 96] on link "[PERSON_NAME]" at bounding box center [654, 97] width 63 height 17
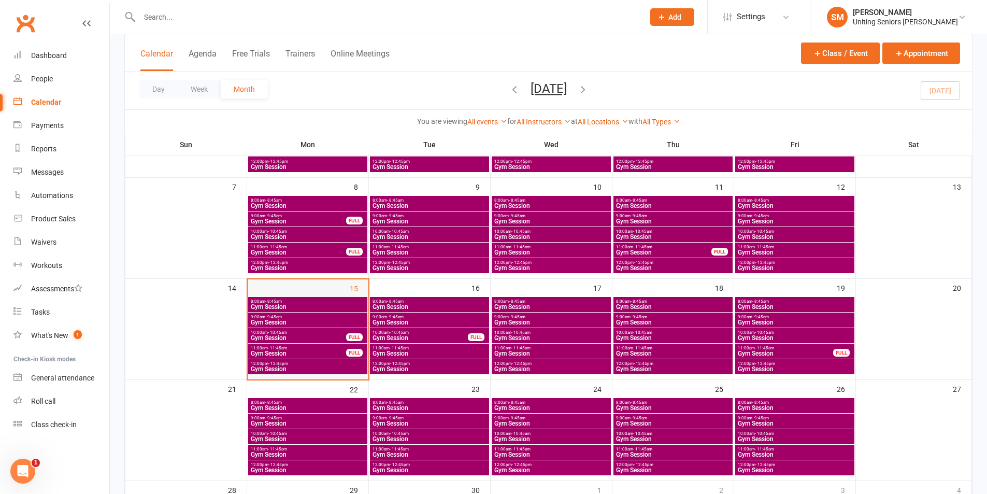
scroll to position [155, 0]
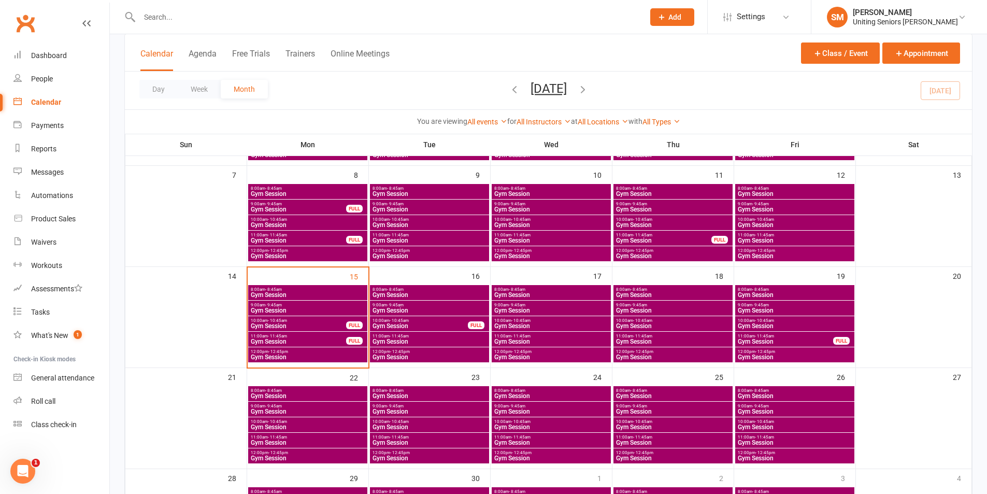
click at [338, 339] on span "Gym Session" at bounding box center [298, 341] width 96 height 6
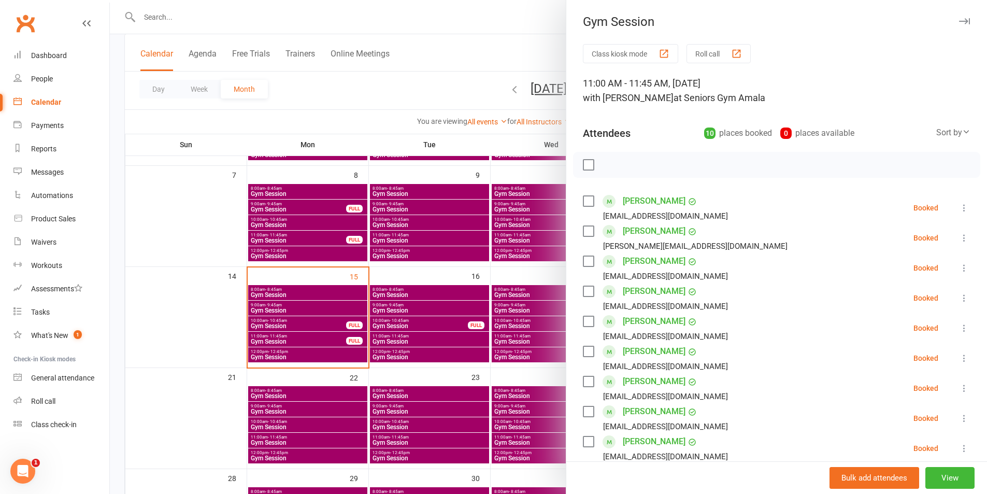
click at [636, 381] on link "[PERSON_NAME]" at bounding box center [654, 381] width 63 height 17
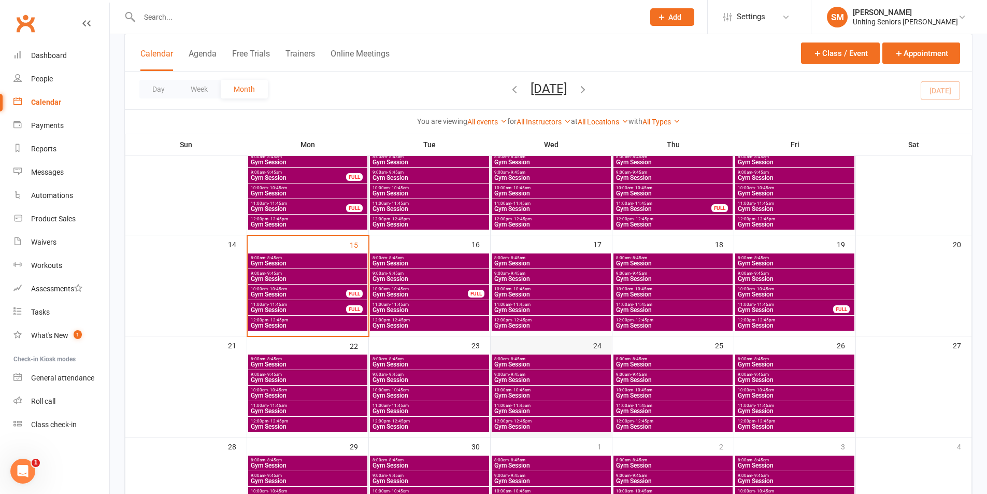
scroll to position [207, 0]
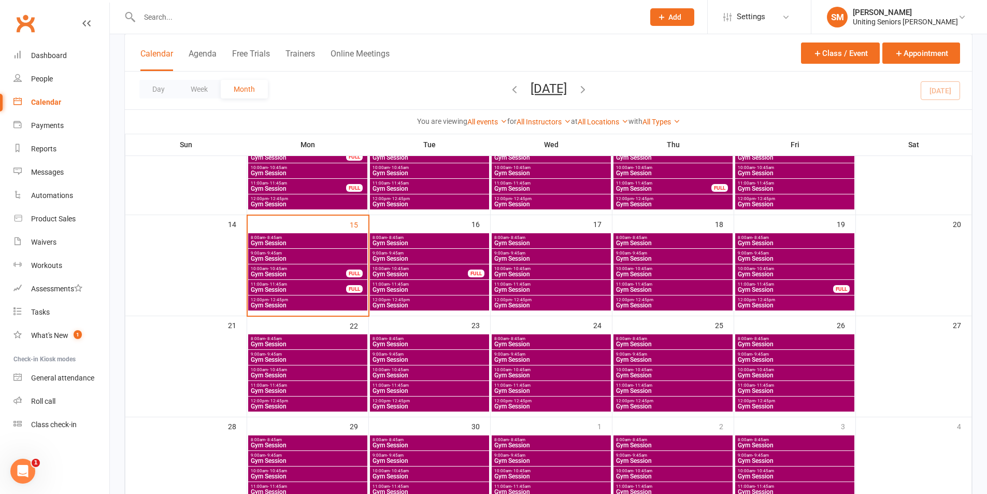
click at [340, 285] on span "11:00am - 11:45am" at bounding box center [298, 284] width 96 height 5
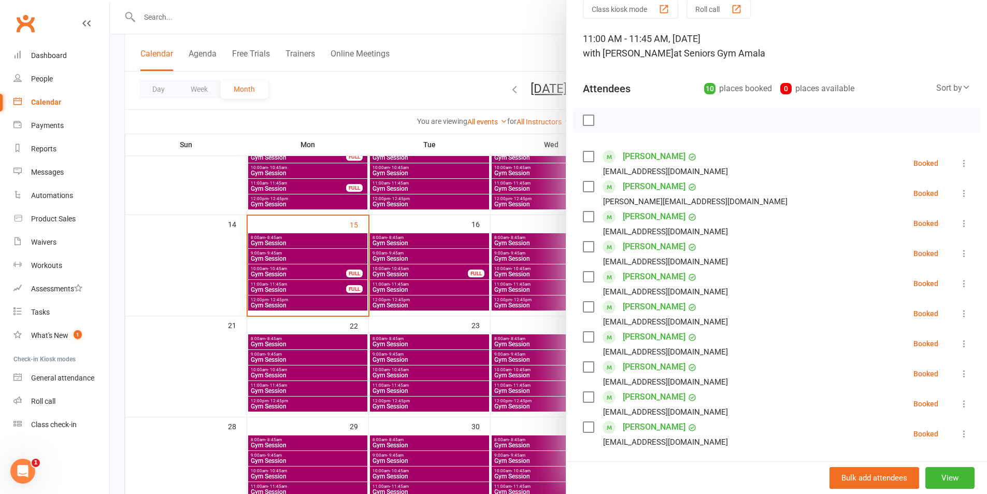
scroll to position [104, 0]
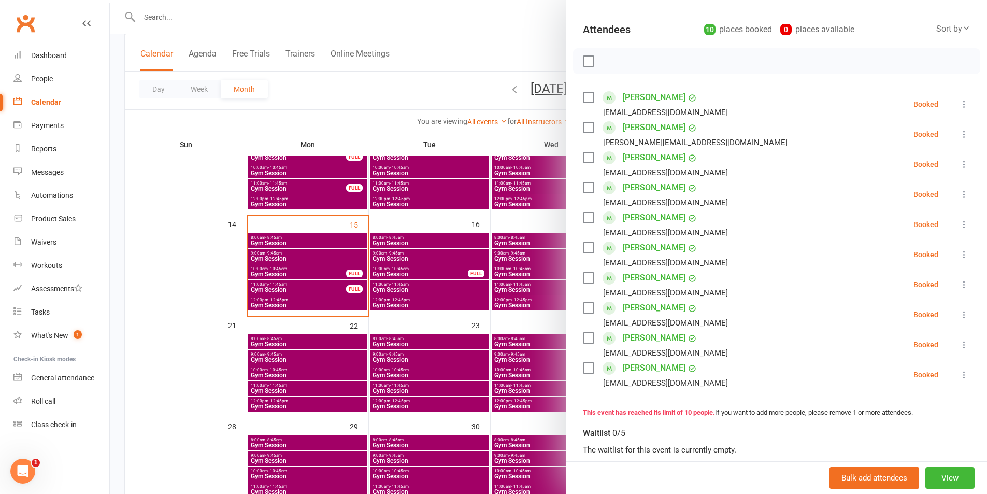
click at [651, 340] on link "[PERSON_NAME]" at bounding box center [654, 338] width 63 height 17
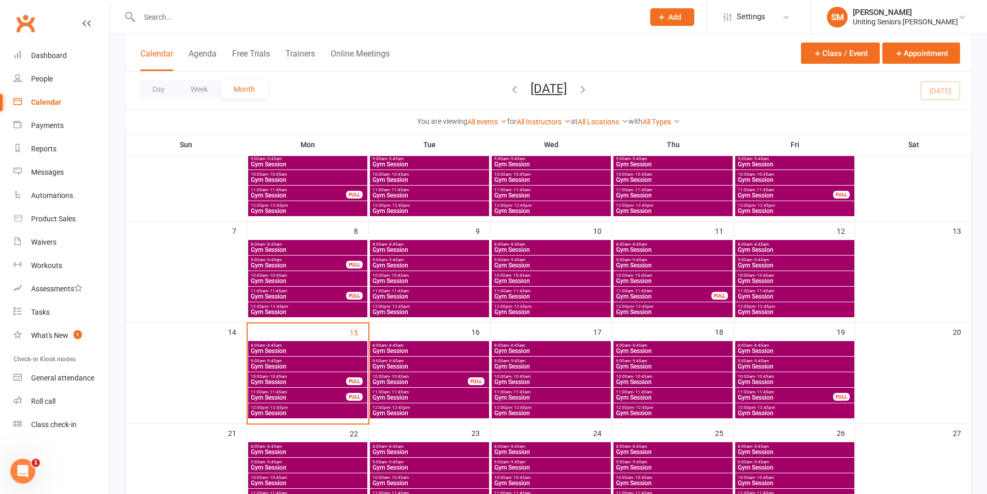
scroll to position [104, 0]
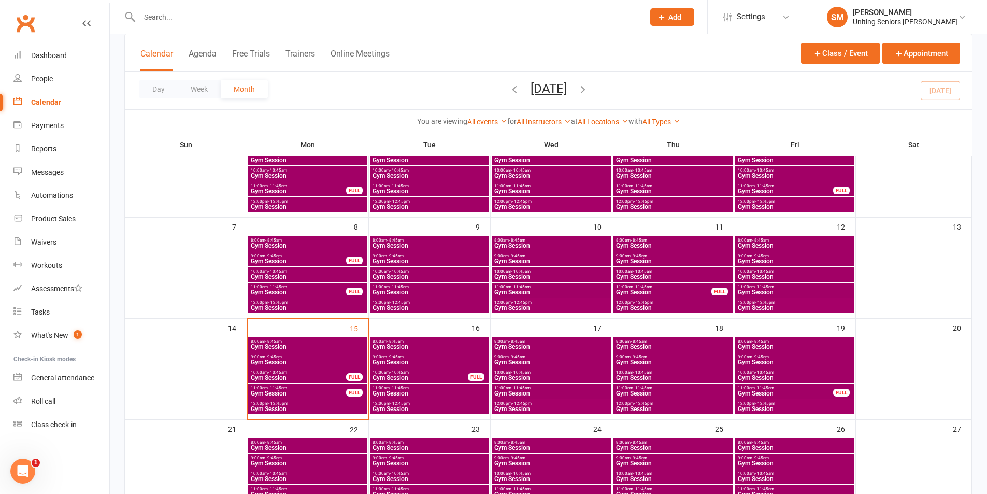
click at [331, 404] on span "12:00pm - 12:45pm" at bounding box center [307, 403] width 115 height 5
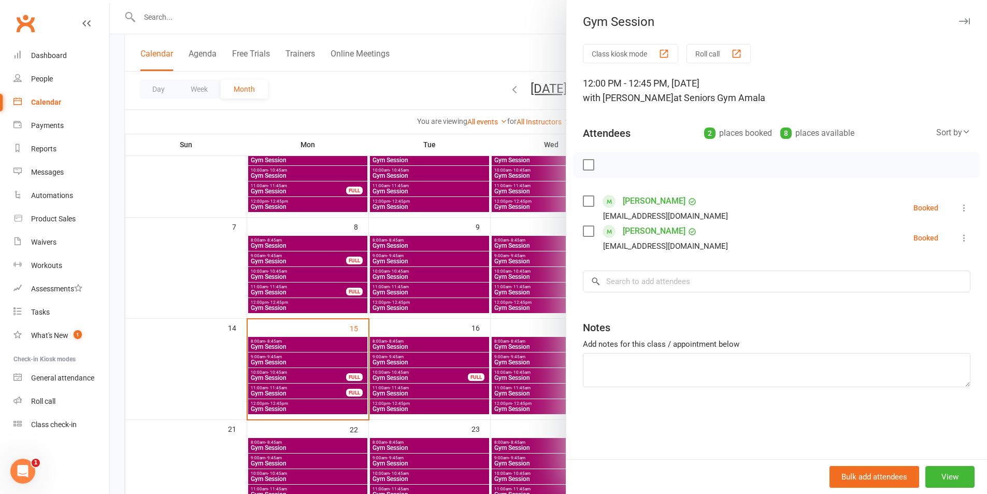
click at [651, 201] on link "[PERSON_NAME]" at bounding box center [654, 201] width 63 height 17
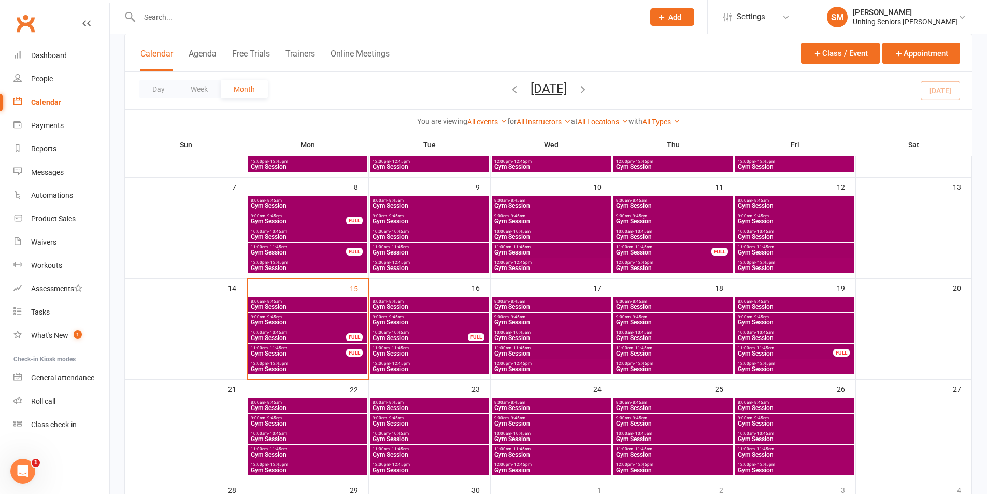
scroll to position [207, 0]
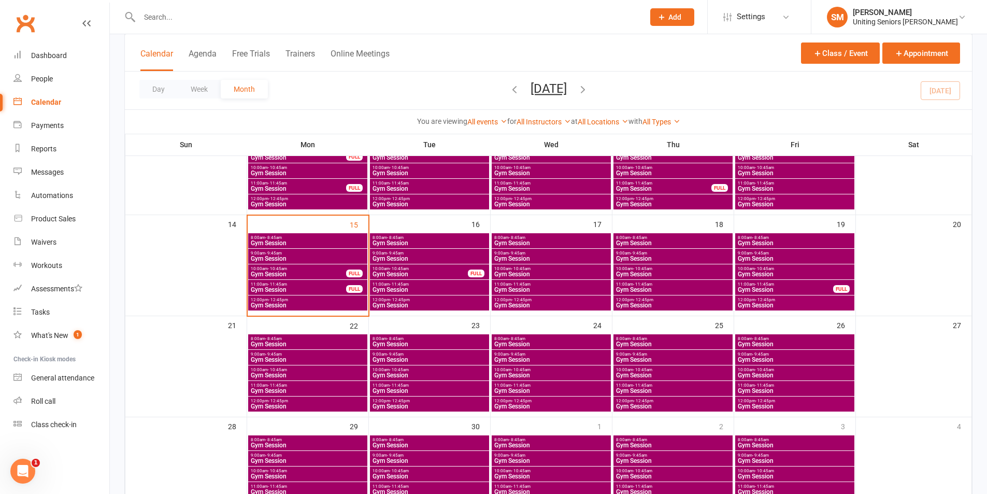
click at [346, 302] on span "Gym Session" at bounding box center [307, 305] width 115 height 6
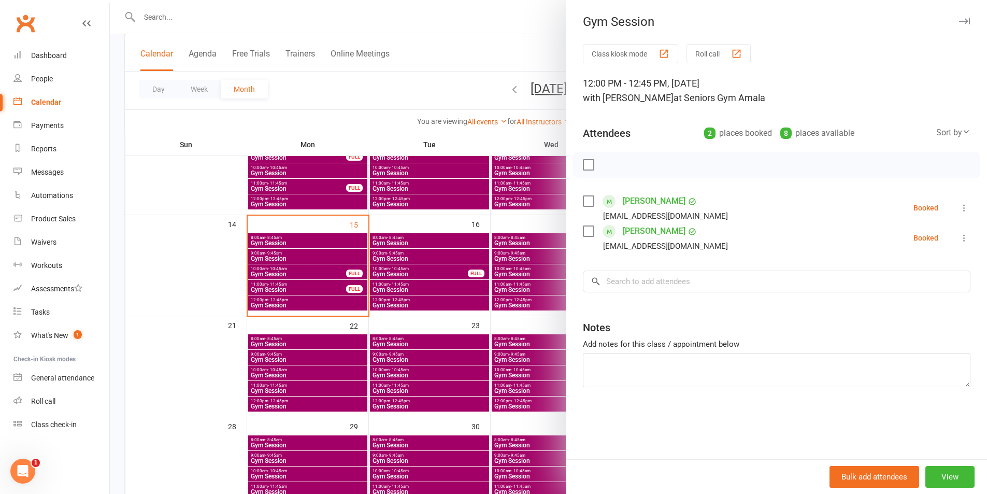
click at [631, 235] on link "[PERSON_NAME]" at bounding box center [654, 231] width 63 height 17
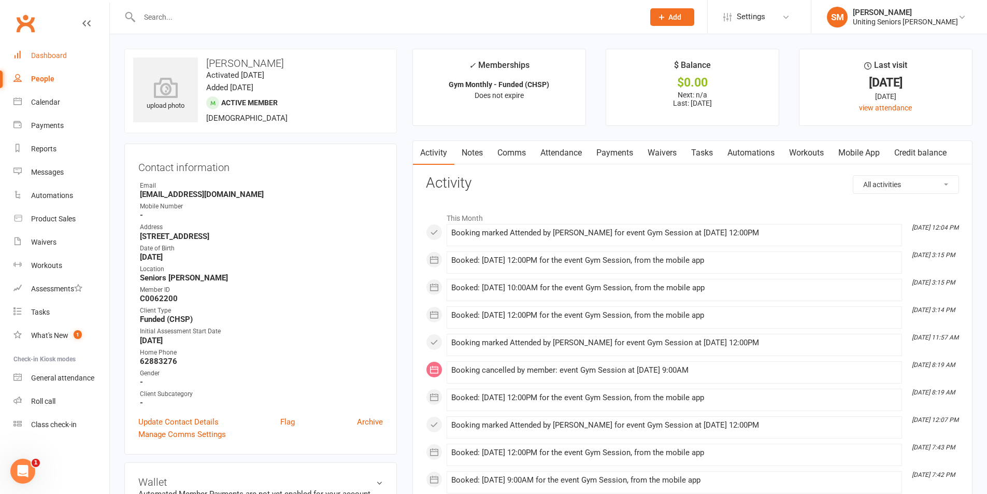
click at [62, 61] on link "Dashboard" at bounding box center [61, 55] width 96 height 23
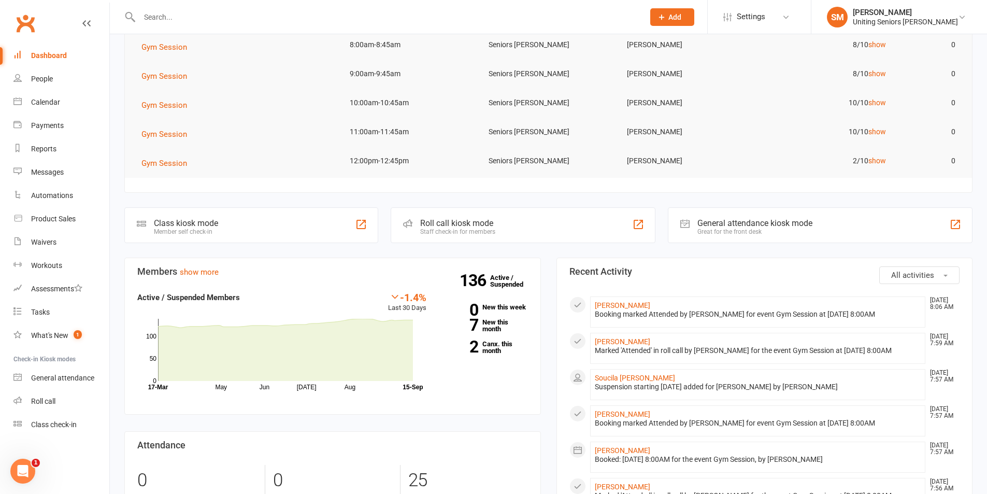
scroll to position [104, 0]
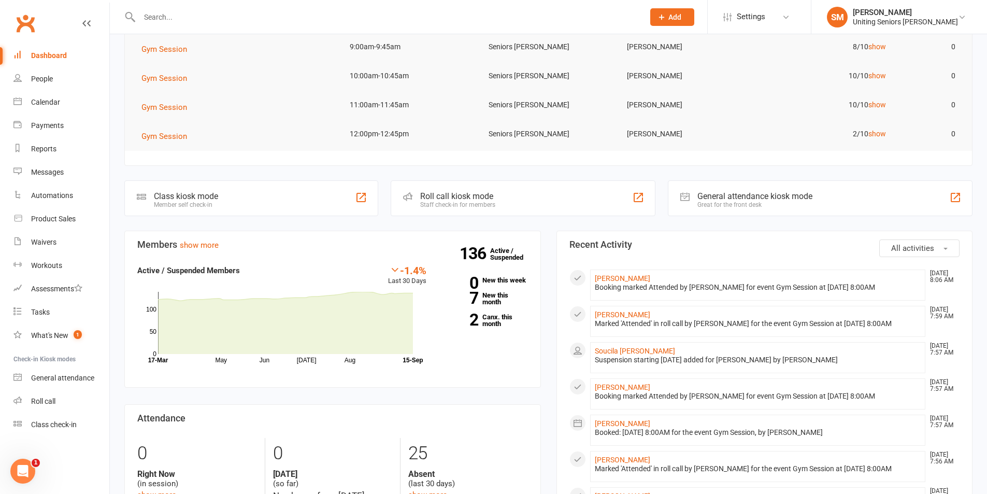
drag, startPoint x: 878, startPoint y: 324, endPoint x: 916, endPoint y: 326, distance: 37.9
click at [916, 326] on div "Marked 'Attended' in roll call by [PERSON_NAME] for the event Gym Session at [D…" at bounding box center [758, 323] width 326 height 9
click at [893, 312] on li "[PERSON_NAME] [DATE] 7:59 AM Marked 'Attended' in roll call by [PERSON_NAME] fo…" at bounding box center [758, 321] width 336 height 31
